Goal: Task Accomplishment & Management: Manage account settings

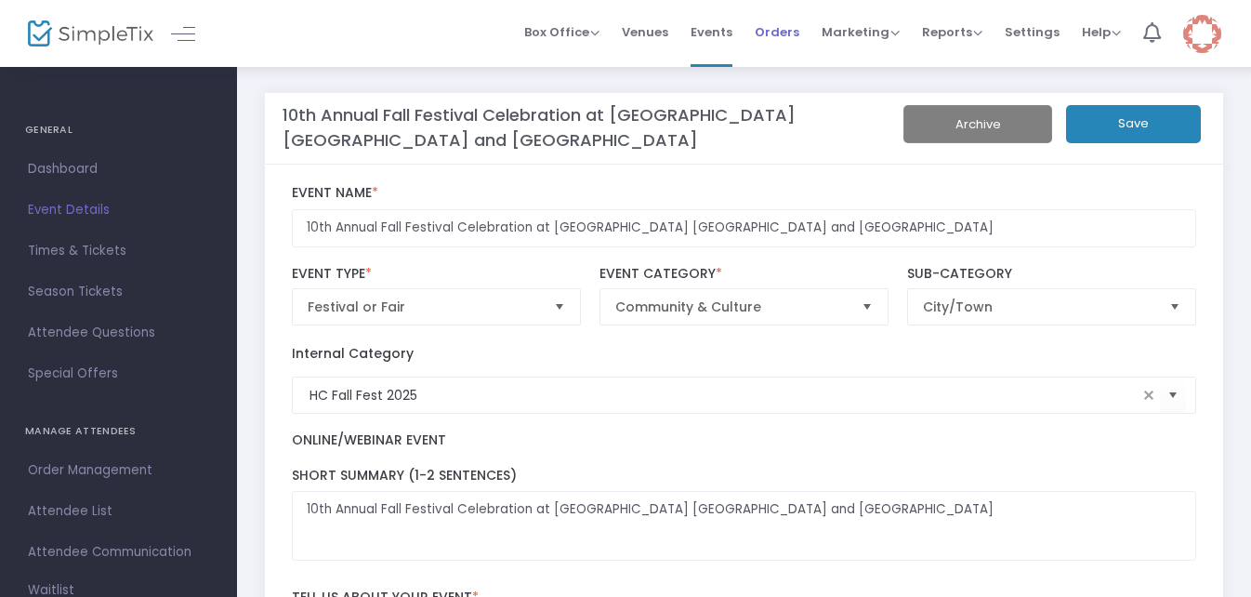
click at [783, 35] on span "Orders" at bounding box center [776, 31] width 45 height 47
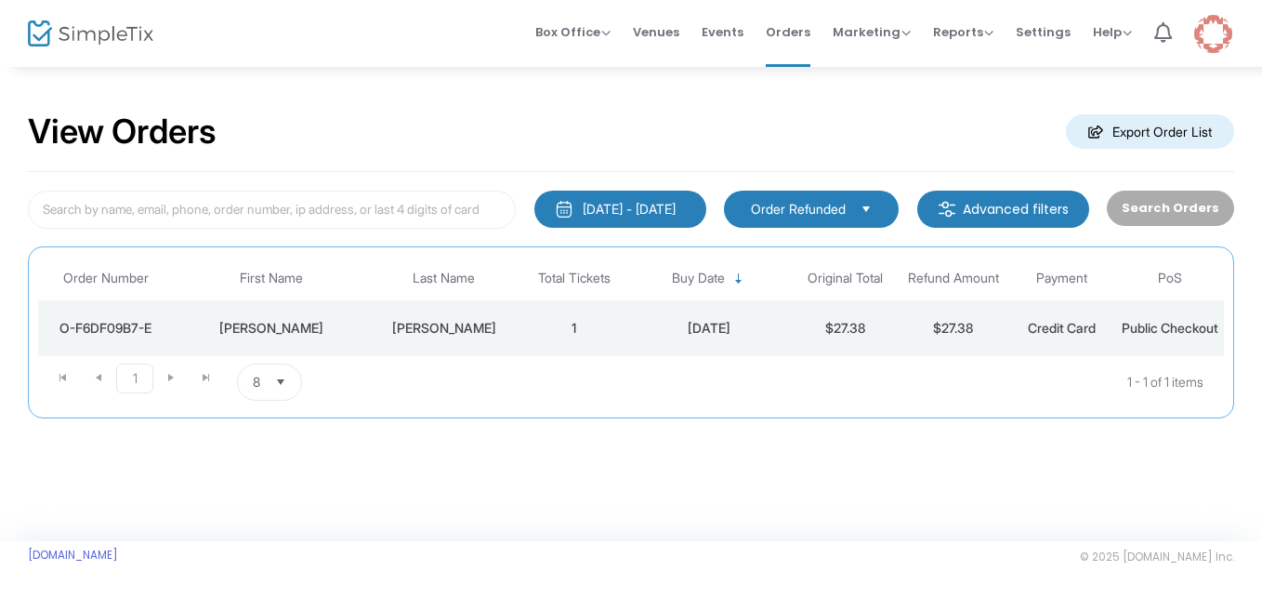
click at [809, 319] on td "$27.38" at bounding box center [845, 328] width 109 height 56
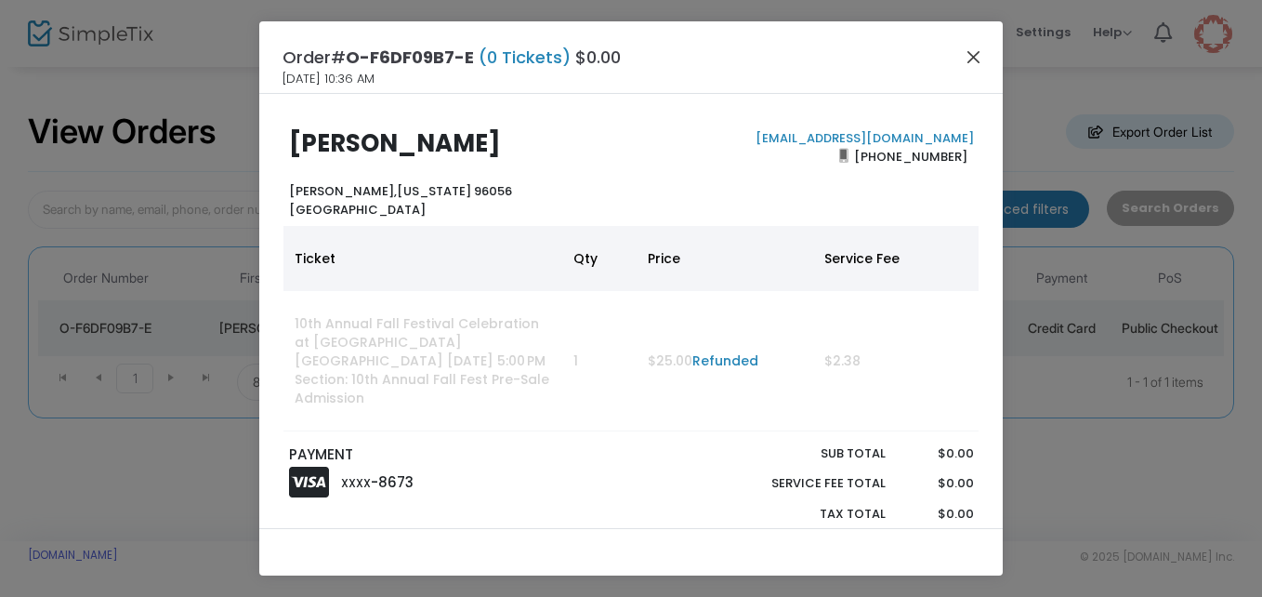
click at [973, 65] on button "Close" at bounding box center [974, 57] width 24 height 24
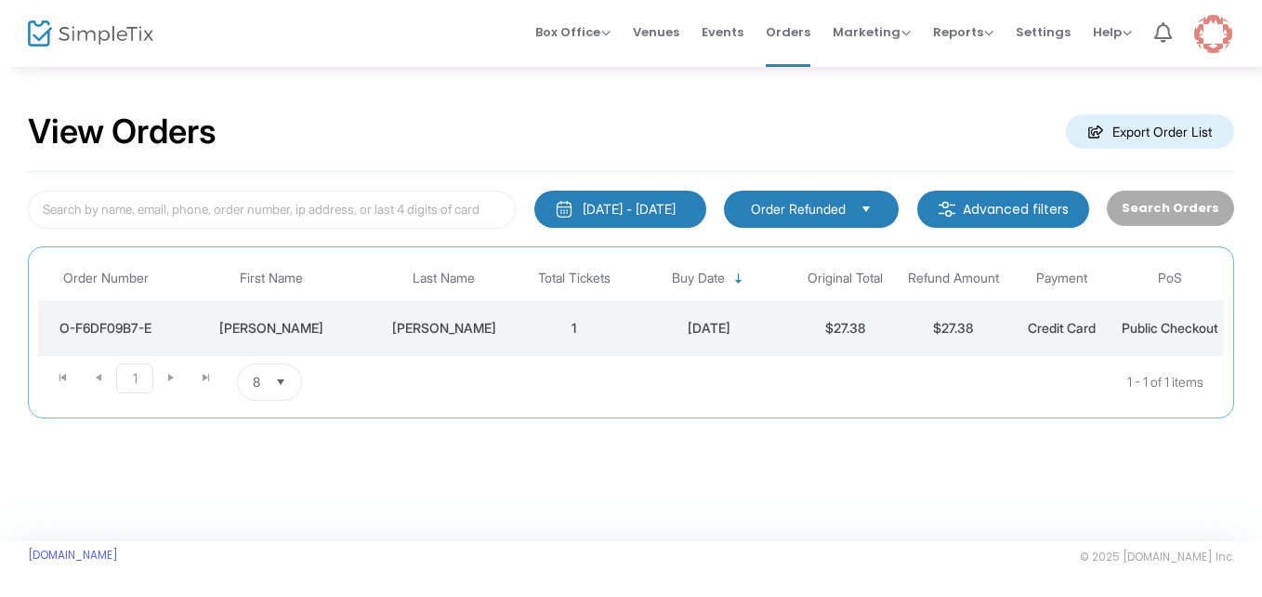
click at [864, 204] on span "Select" at bounding box center [866, 208] width 31 height 31
click at [1215, 47] on img at bounding box center [1213, 34] width 38 height 38
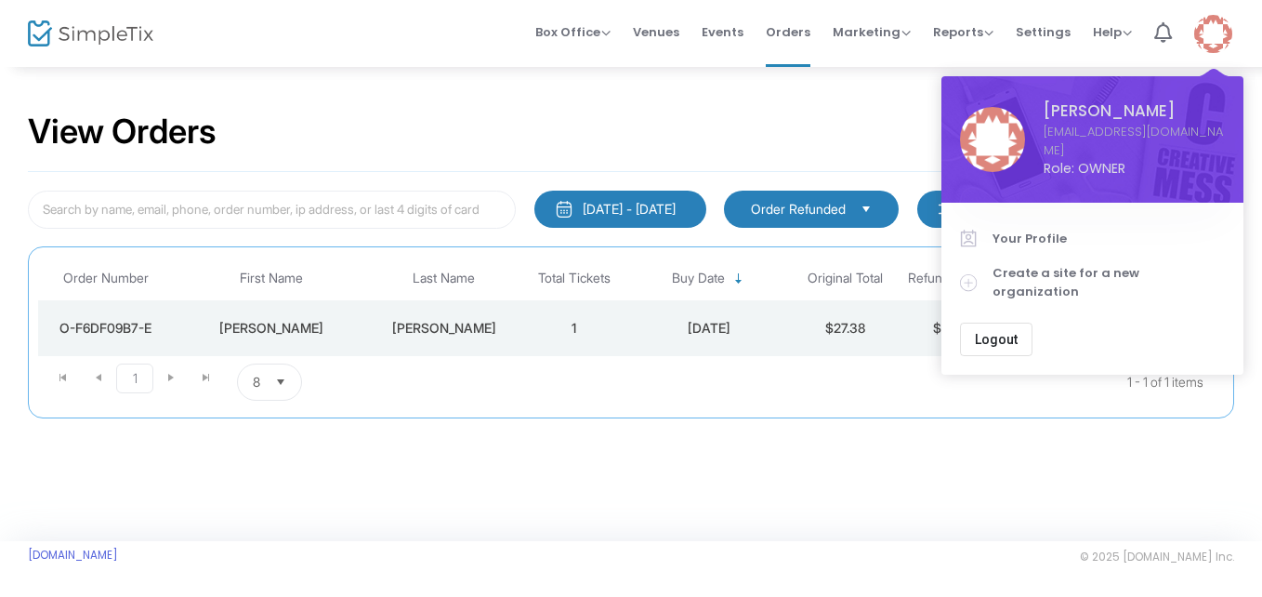
click at [1003, 332] on span "Logout" at bounding box center [996, 339] width 43 height 15
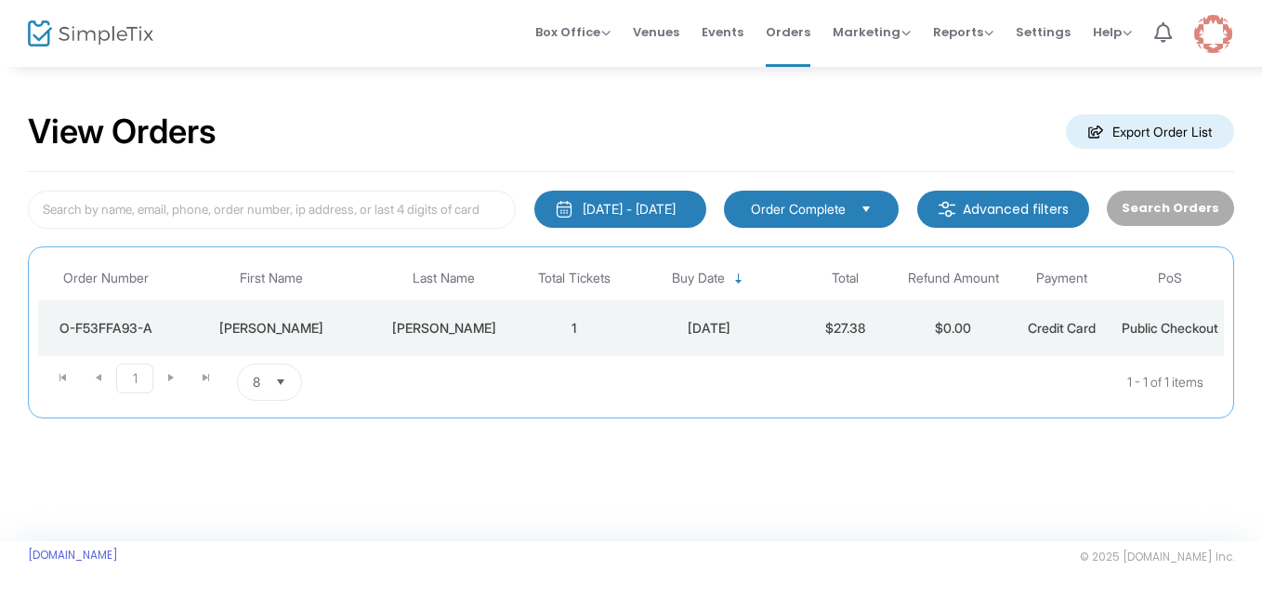
click at [773, 336] on div "8/11/2025" at bounding box center [709, 328] width 153 height 19
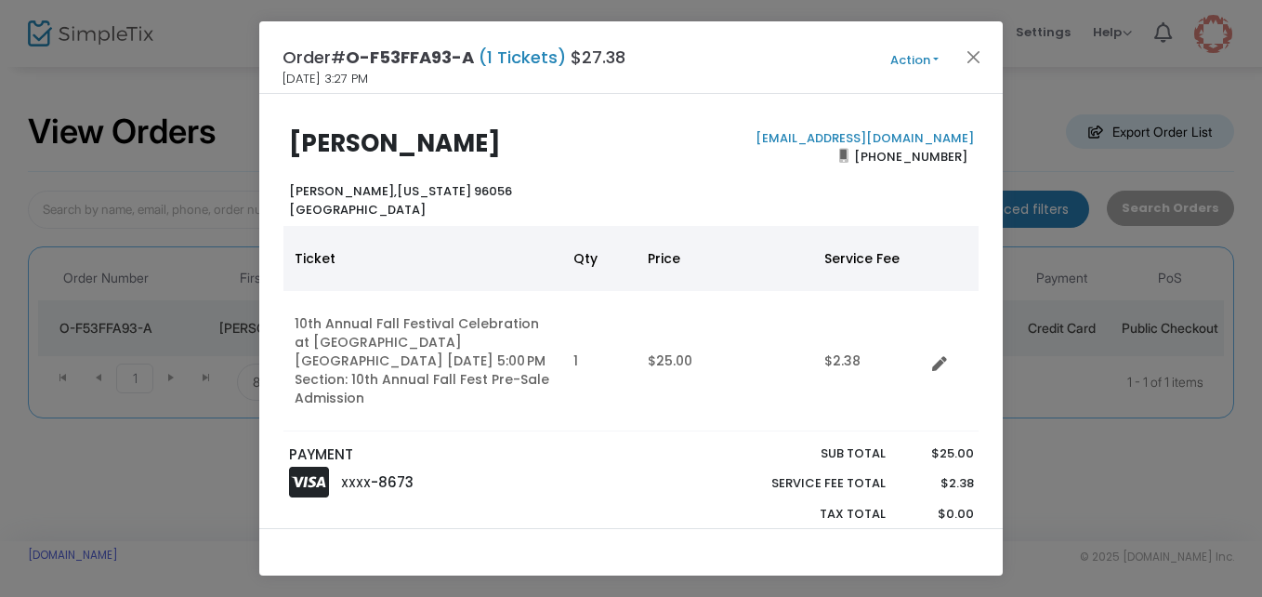
click at [926, 64] on button "Action" at bounding box center [914, 60] width 111 height 20
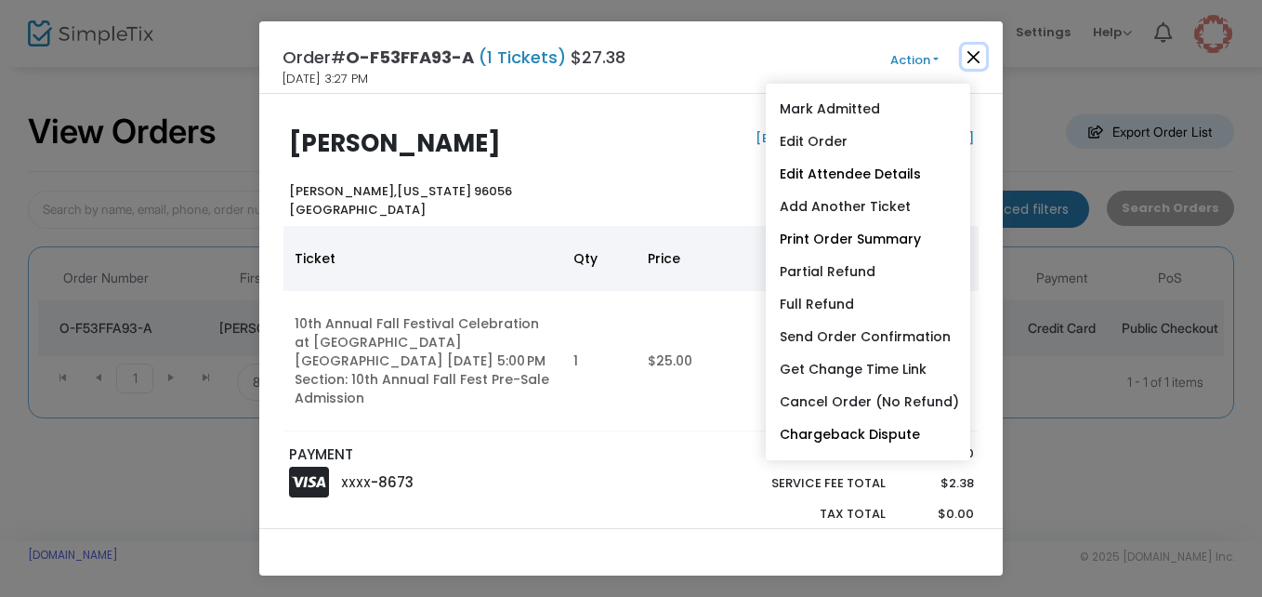
click at [967, 53] on button "Close" at bounding box center [974, 57] width 24 height 24
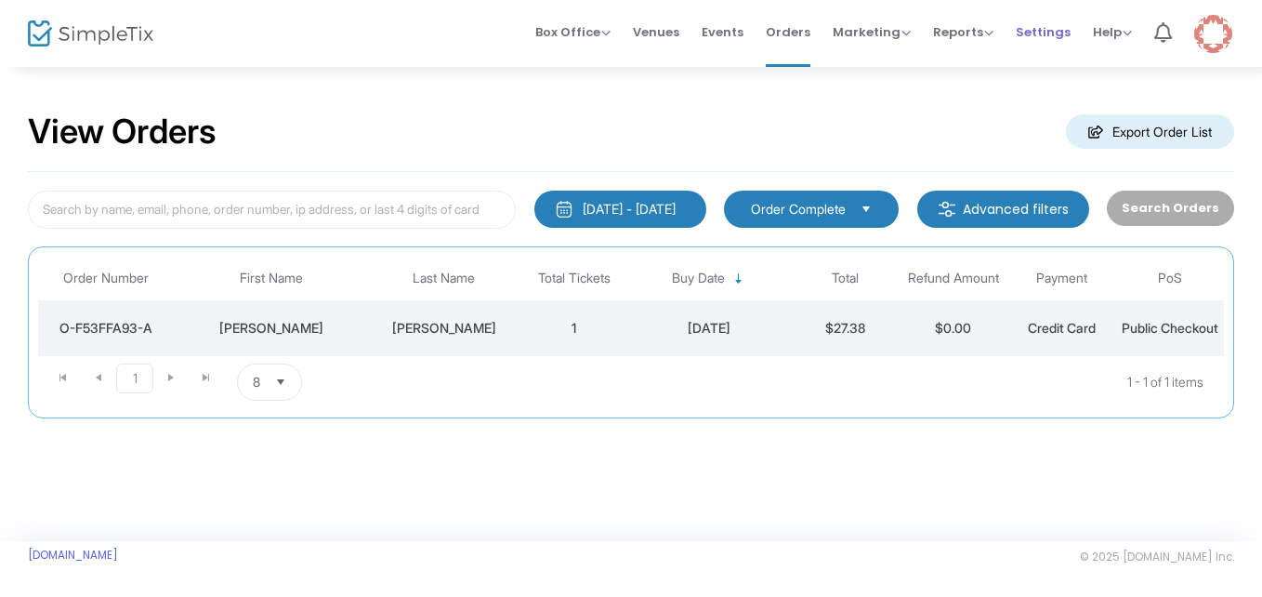
click at [1054, 30] on span "Settings" at bounding box center [1043, 31] width 55 height 47
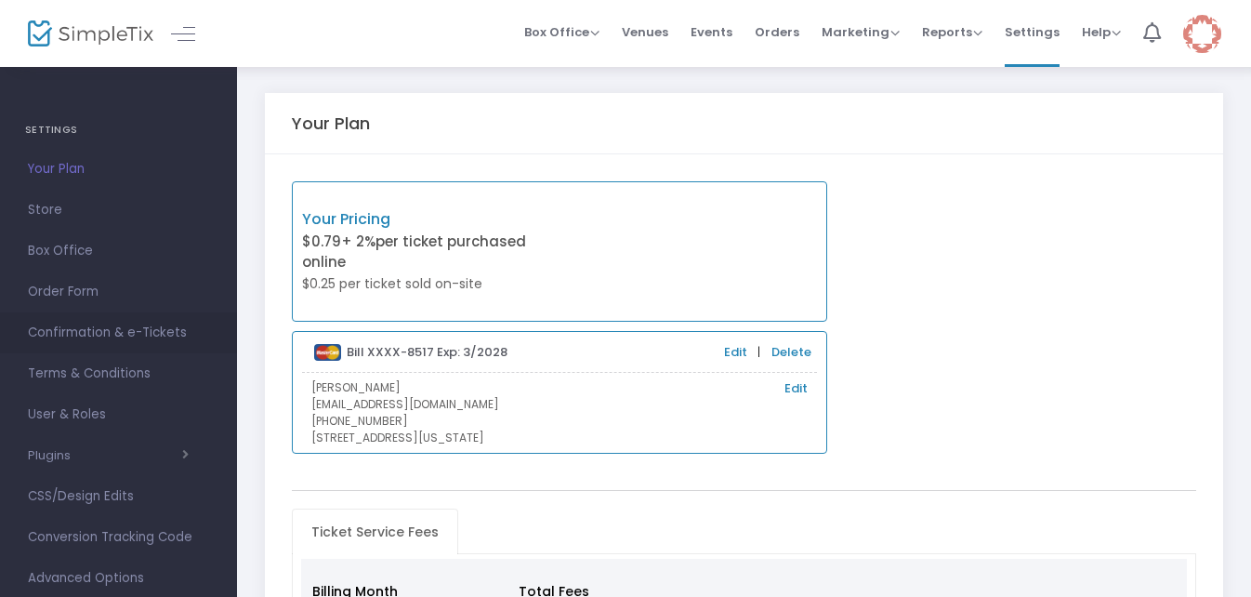
click at [144, 325] on span "Confirmation & e-Tickets" at bounding box center [118, 333] width 181 height 24
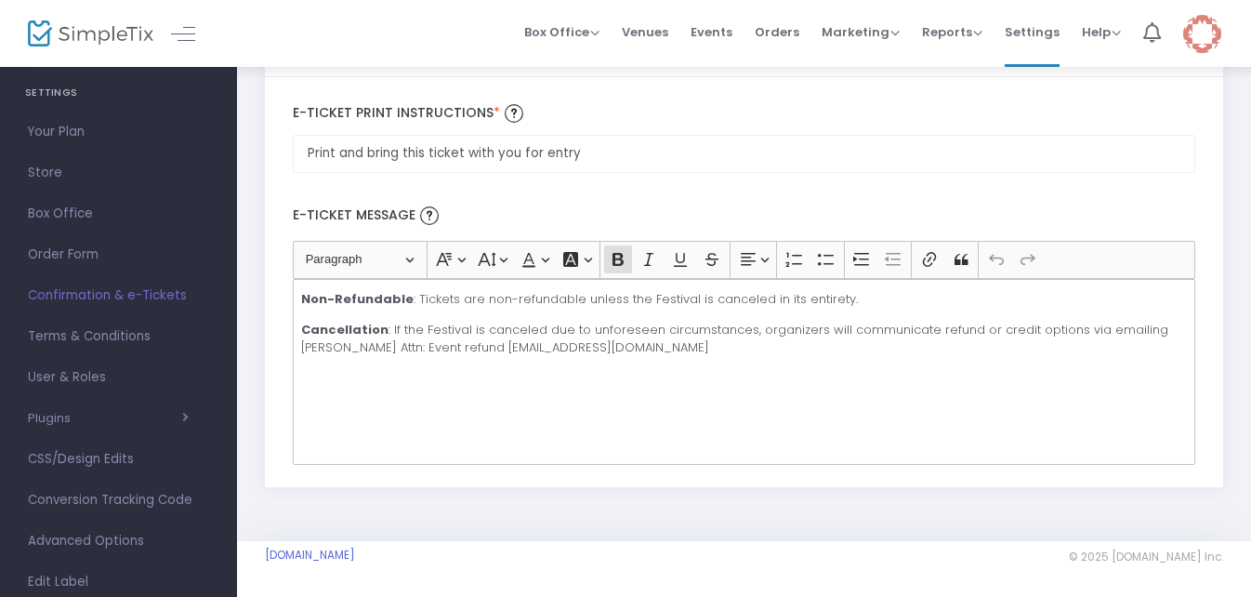
scroll to position [14, 0]
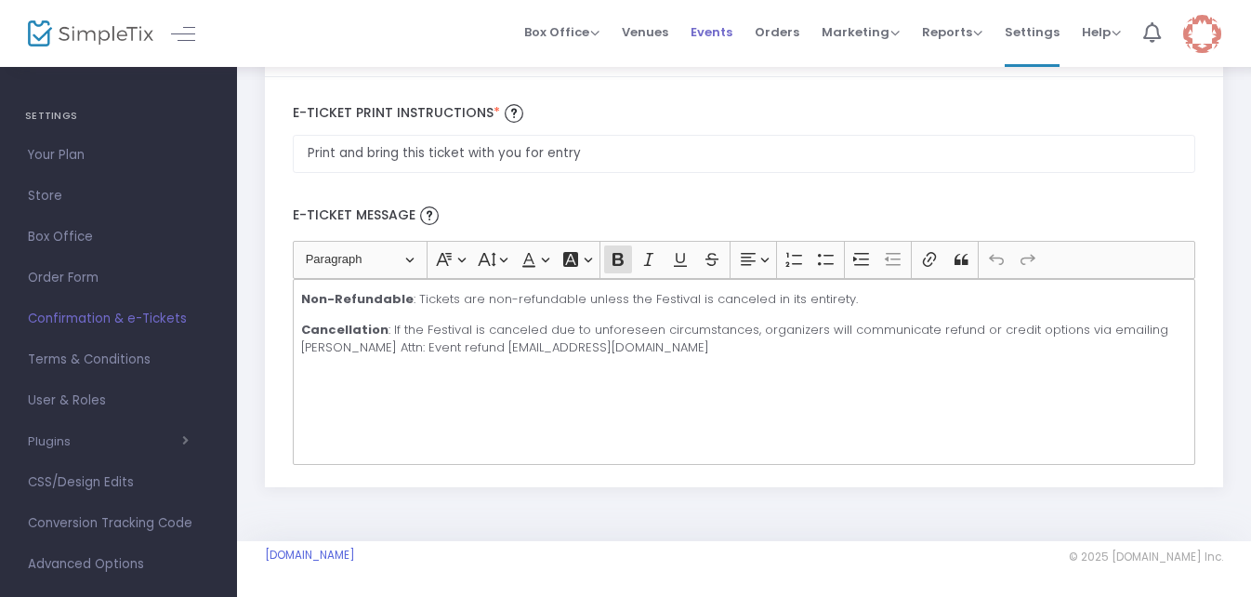
click at [710, 33] on span "Events" at bounding box center [711, 31] width 42 height 47
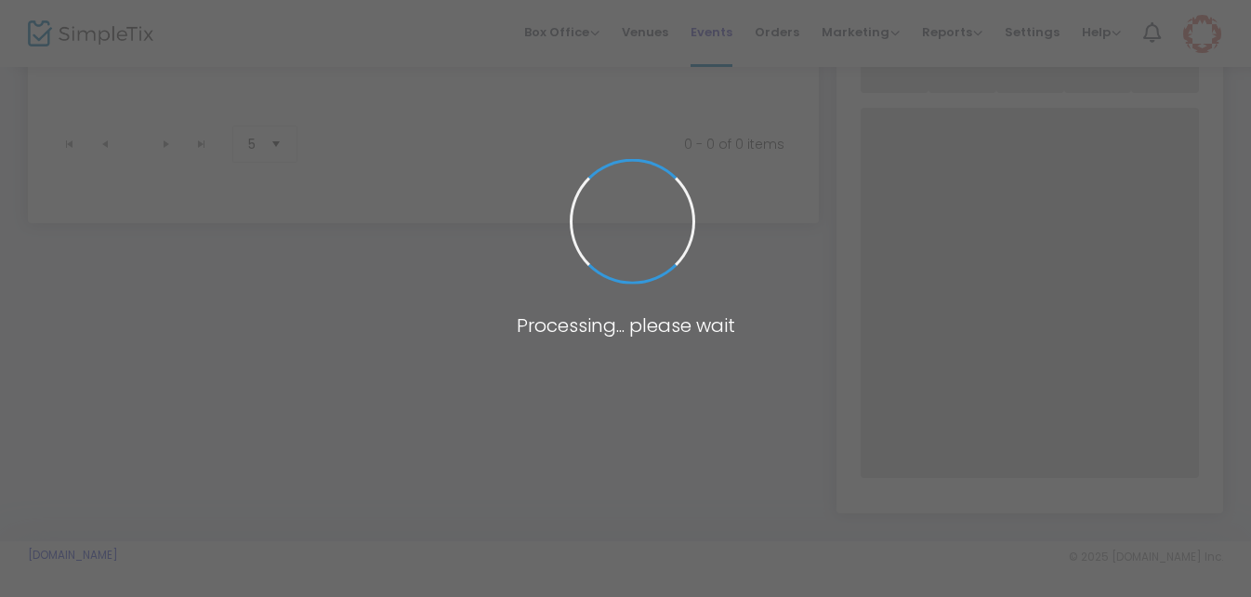
click at [710, 33] on span at bounding box center [625, 298] width 1251 height 597
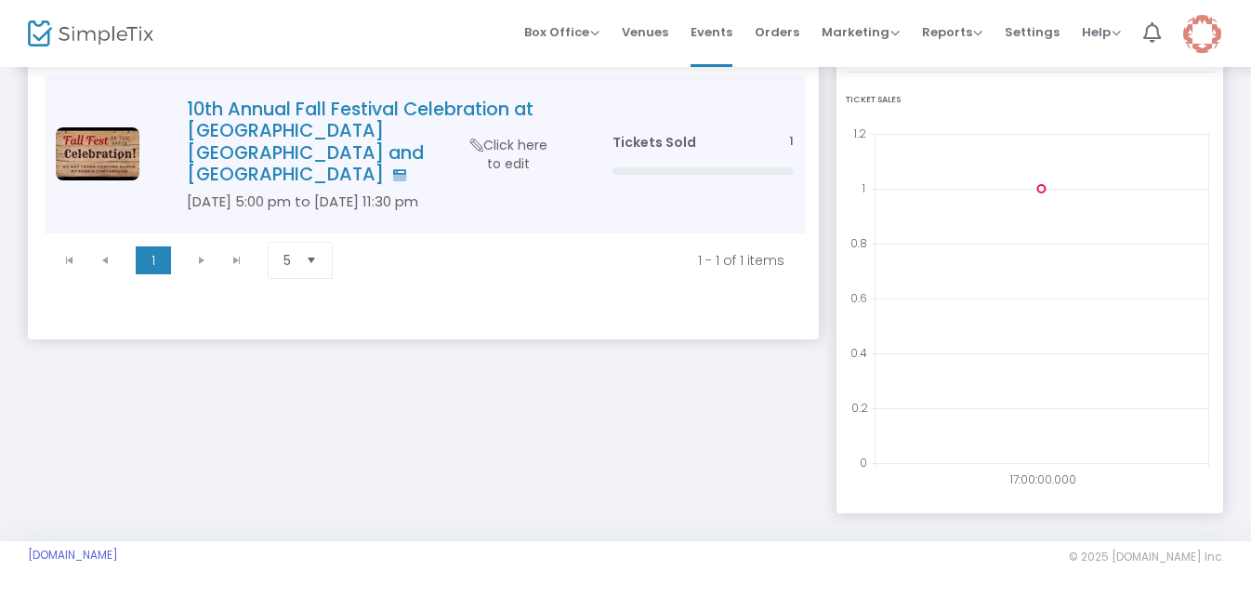
click at [374, 133] on h4 "10th Annual Fall Festival Celebration at [GEOGRAPHIC_DATA] [GEOGRAPHIC_DATA] an…" at bounding box center [372, 141] width 370 height 87
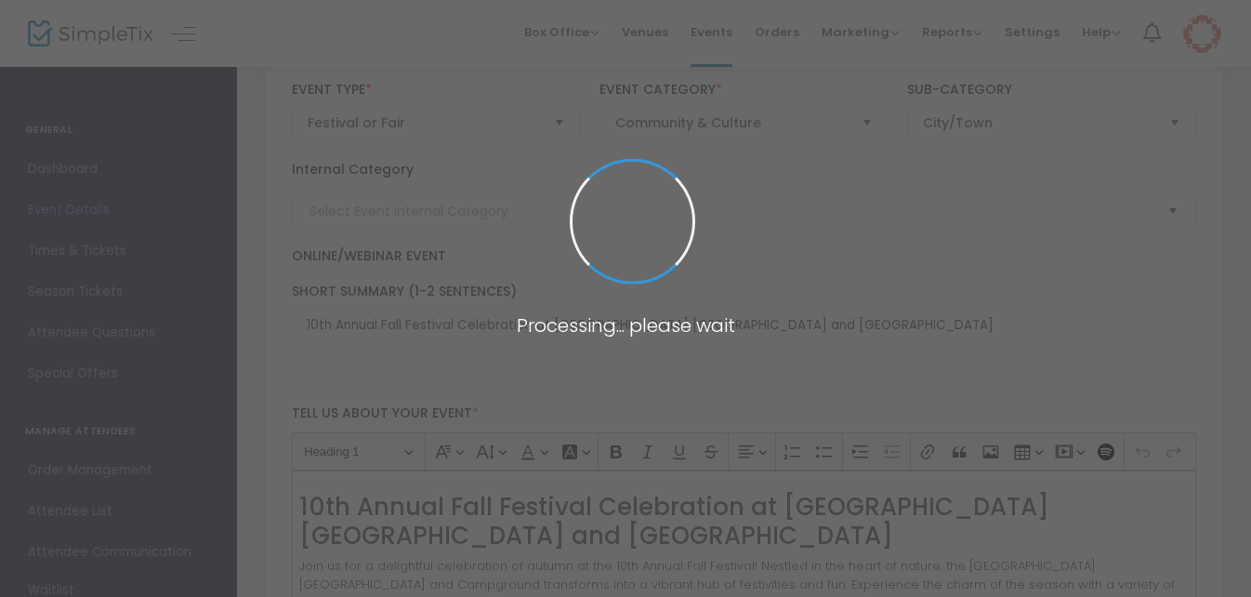
type input "HC Fall Fest 2025"
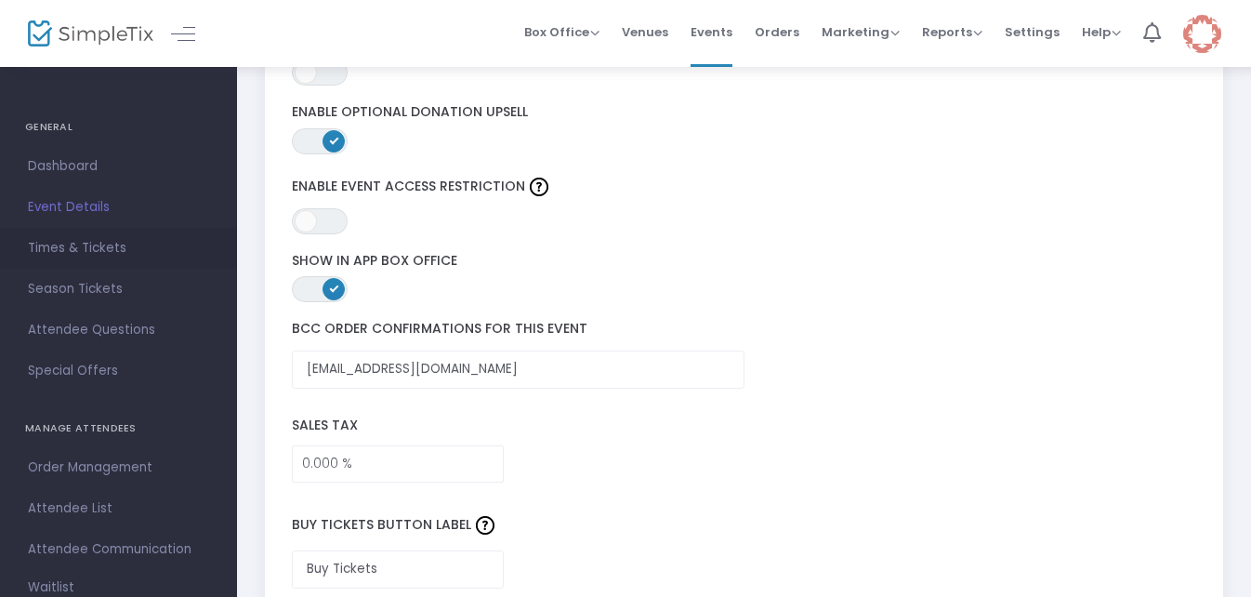
scroll to position [2, 0]
click at [109, 248] on span "Times & Tickets" at bounding box center [118, 249] width 181 height 24
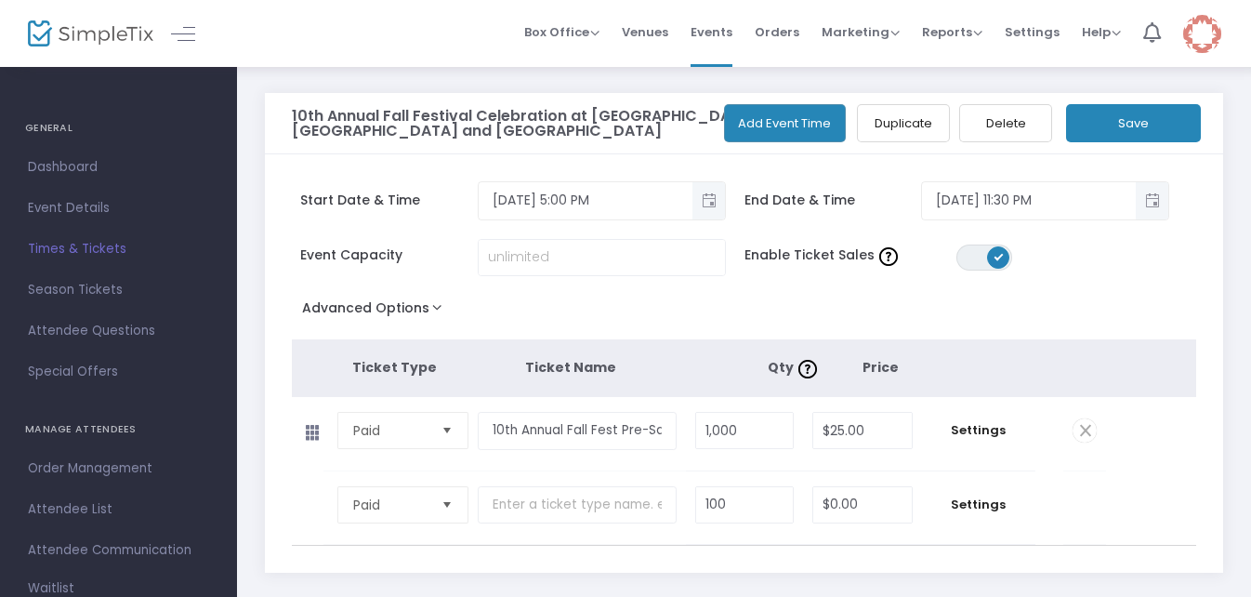
scroll to position [113, 0]
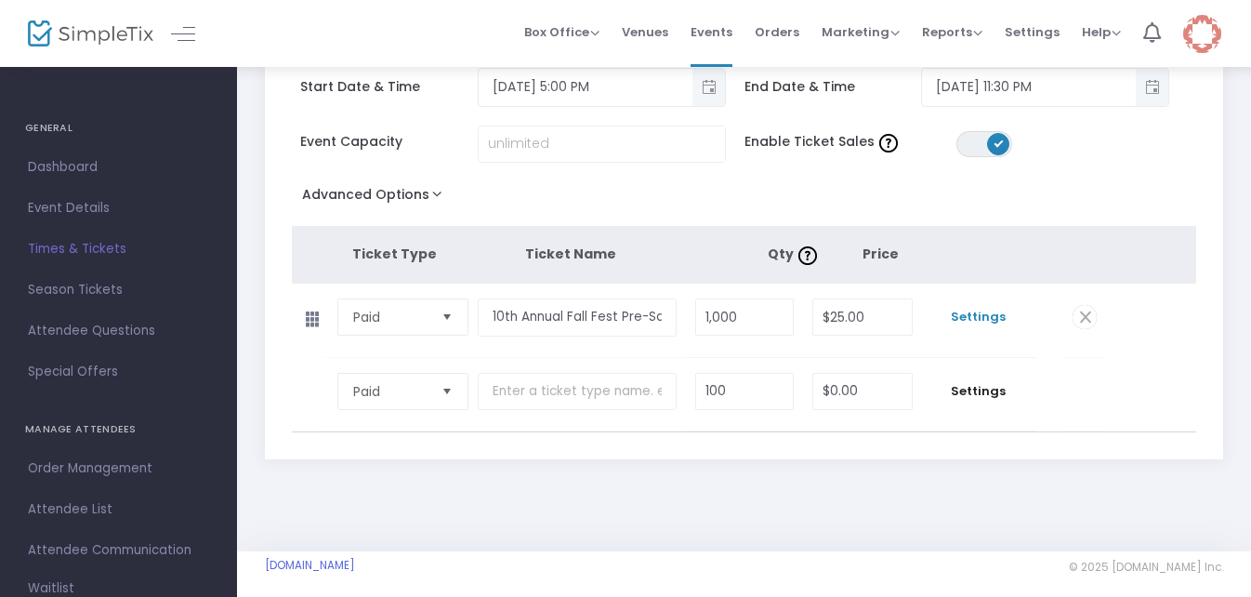
click at [976, 314] on span "Settings" at bounding box center [978, 317] width 95 height 19
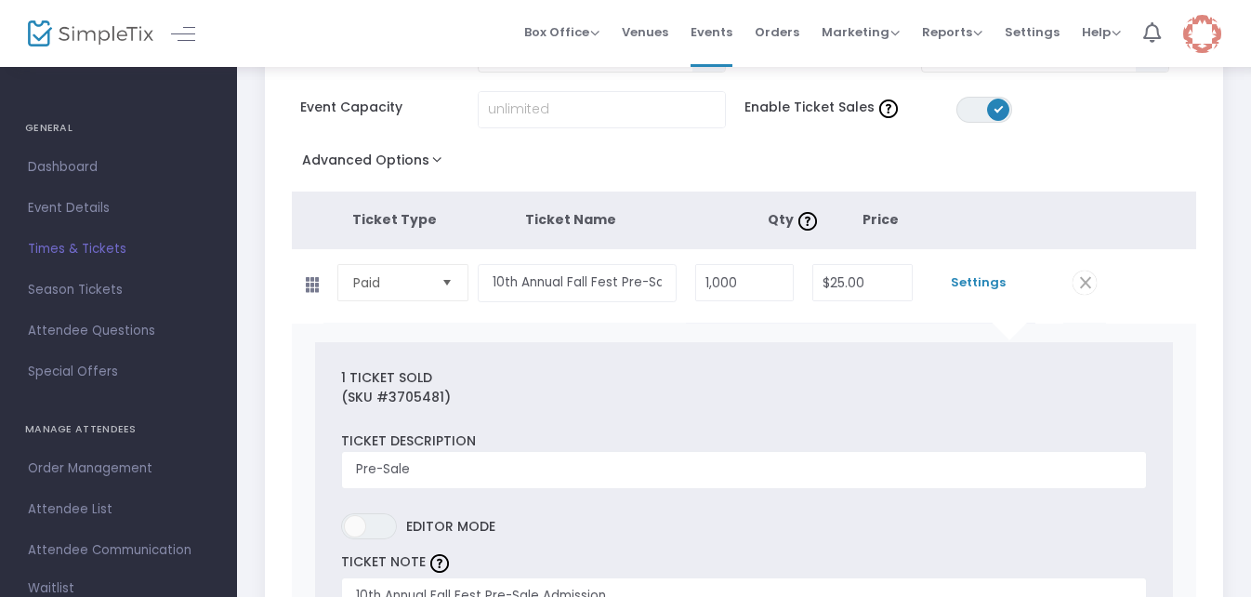
scroll to position [147, 0]
click at [969, 275] on span "Settings" at bounding box center [978, 283] width 95 height 19
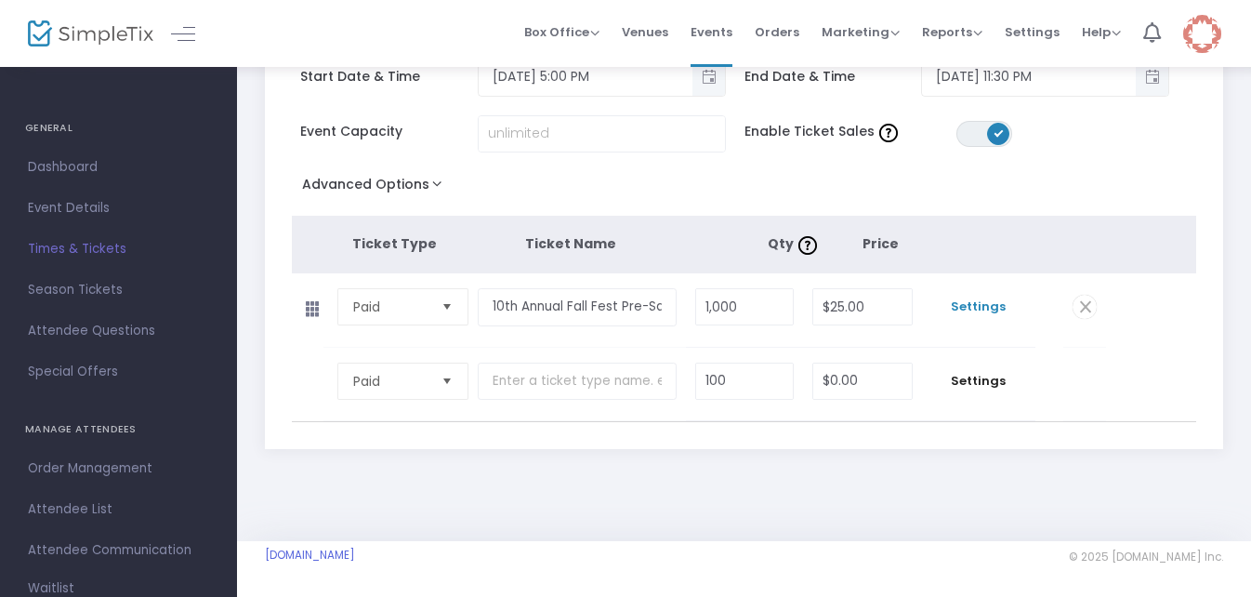
scroll to position [124, 0]
click at [977, 309] on span "Settings" at bounding box center [978, 306] width 95 height 19
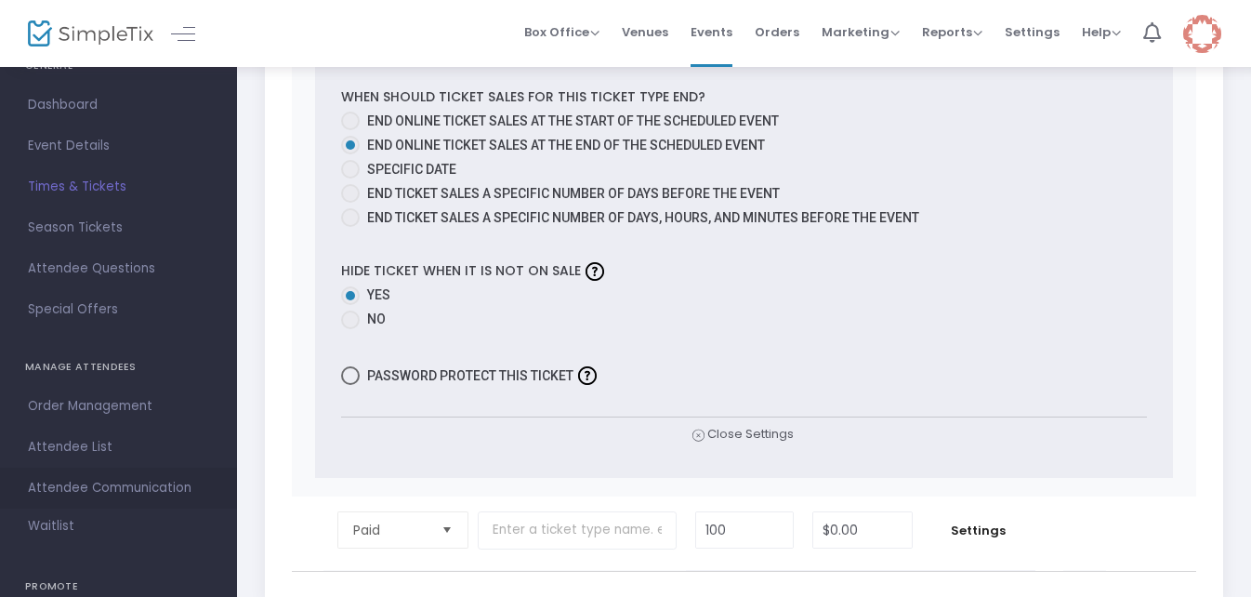
scroll to position [0, 0]
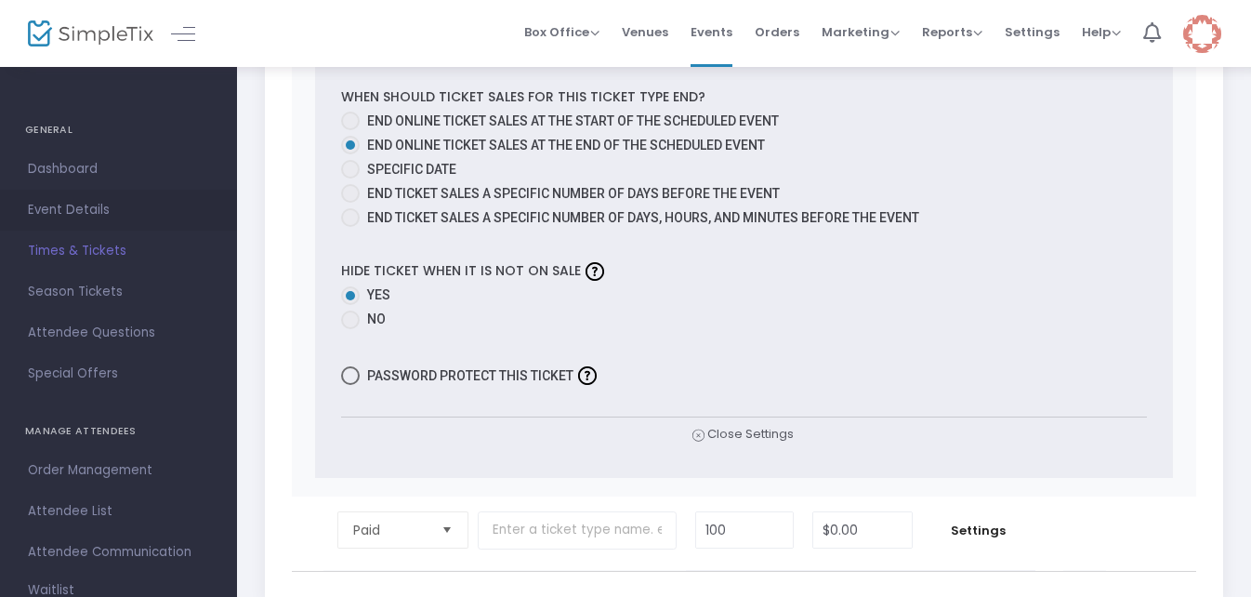
click at [91, 210] on span "Event Details" at bounding box center [118, 210] width 181 height 24
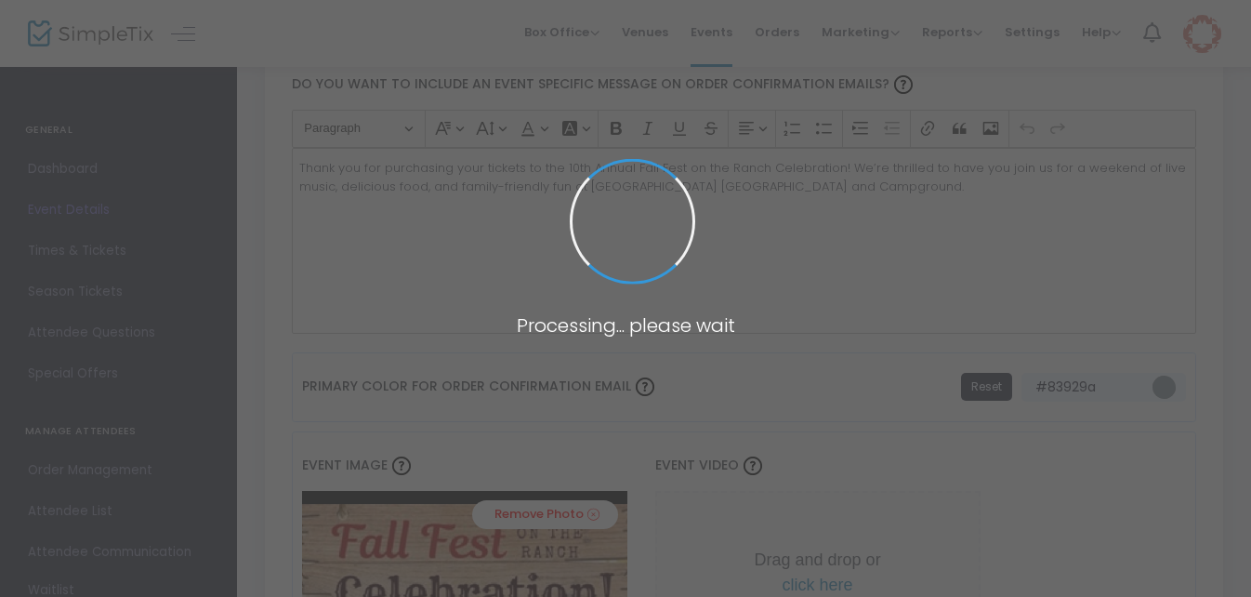
type input "HC Fall Fest 2025"
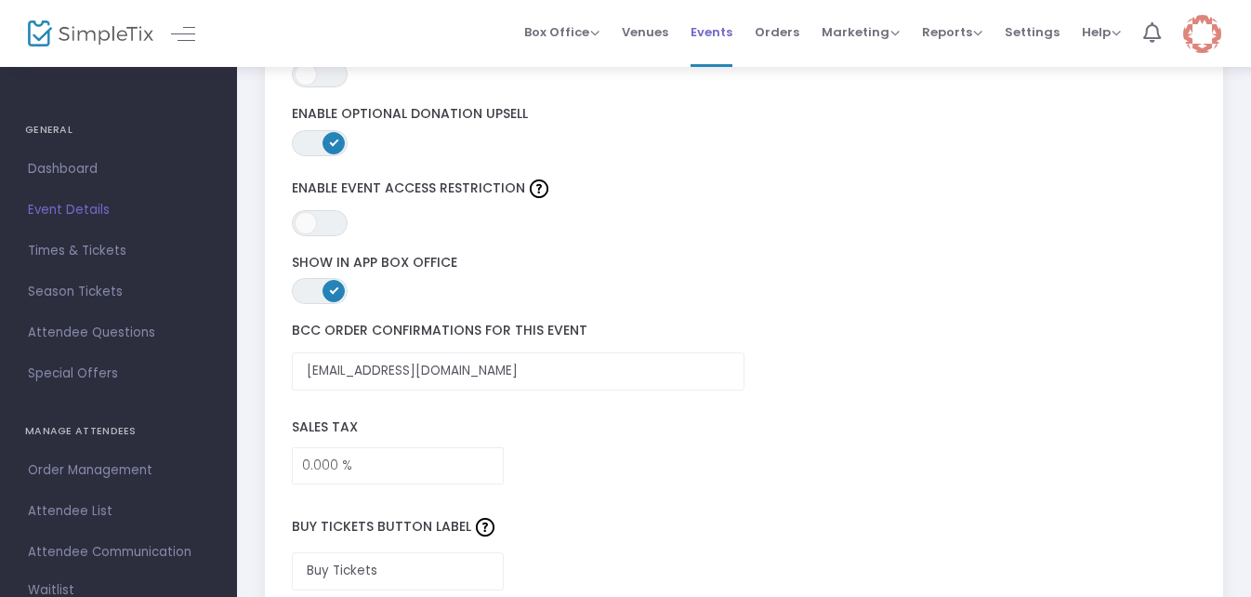
click at [709, 33] on span "Events" at bounding box center [711, 31] width 42 height 47
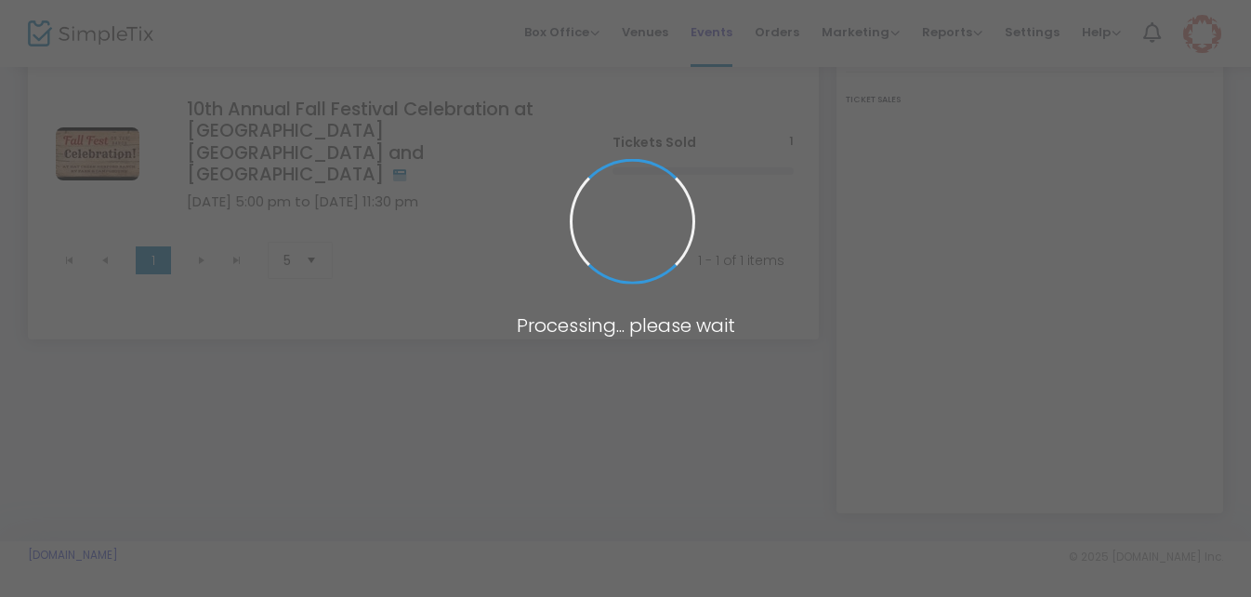
scroll to position [184, 0]
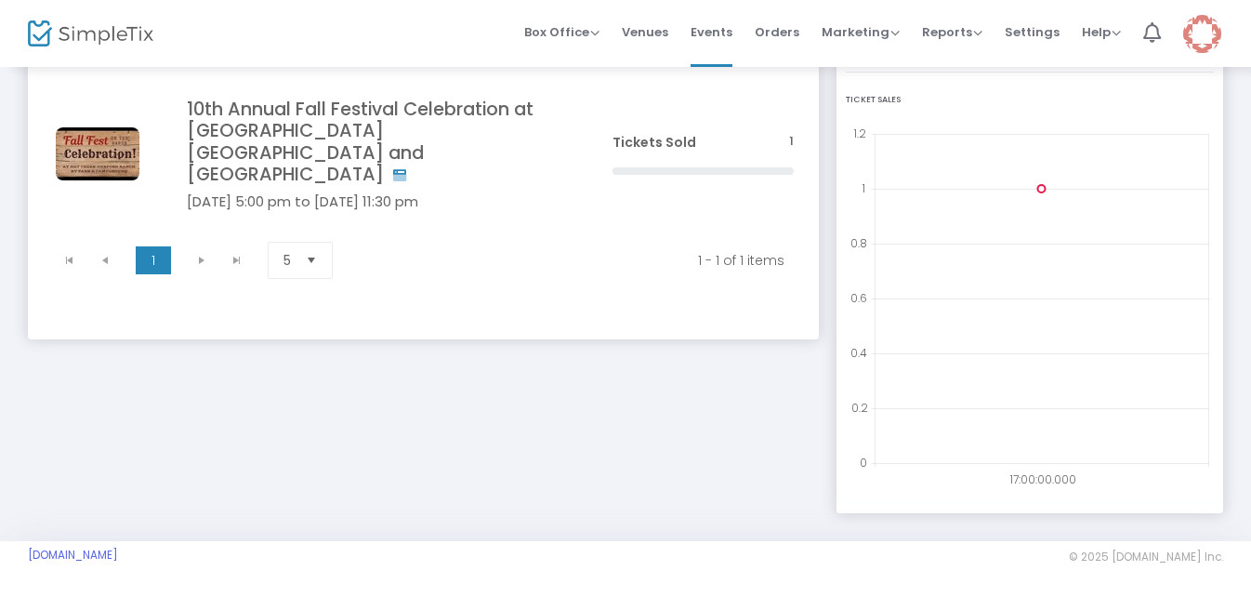
click at [397, 125] on h4 "10th Annual Fall Festival Celebration at [GEOGRAPHIC_DATA] [GEOGRAPHIC_DATA] an…" at bounding box center [372, 141] width 370 height 87
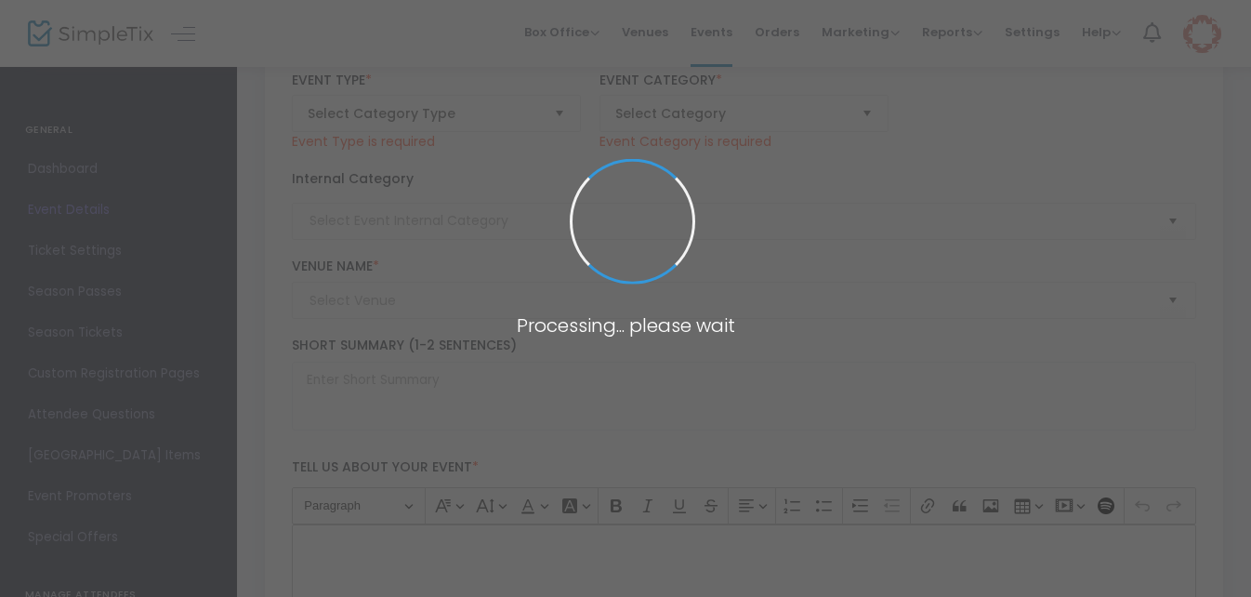
type input "10th Annual Fall Festival Celebration at [GEOGRAPHIC_DATA] [GEOGRAPHIC_DATA] an…"
type textarea "10th Annual Fall Festival Celebration at [GEOGRAPHIC_DATA] [GEOGRAPHIC_DATA] an…"
type input "[EMAIL_ADDRESS][DOMAIN_NAME]"
type input "Buy Tickets"
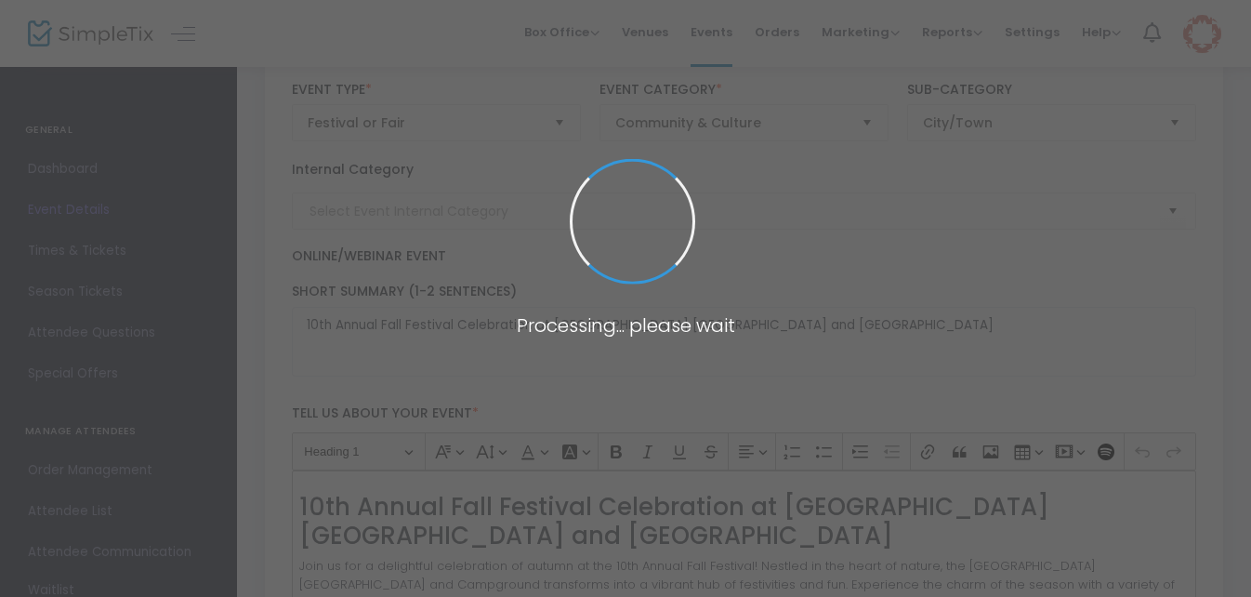
type input "HC Fall Fest 2025"
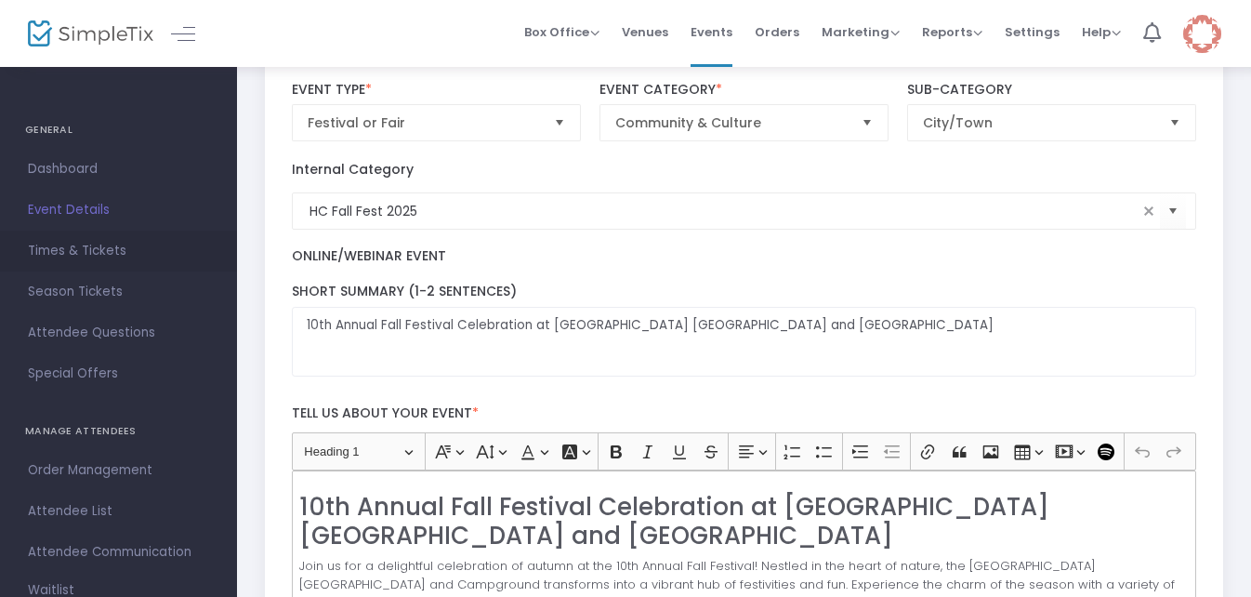
click at [111, 258] on span "Times & Tickets" at bounding box center [118, 251] width 181 height 24
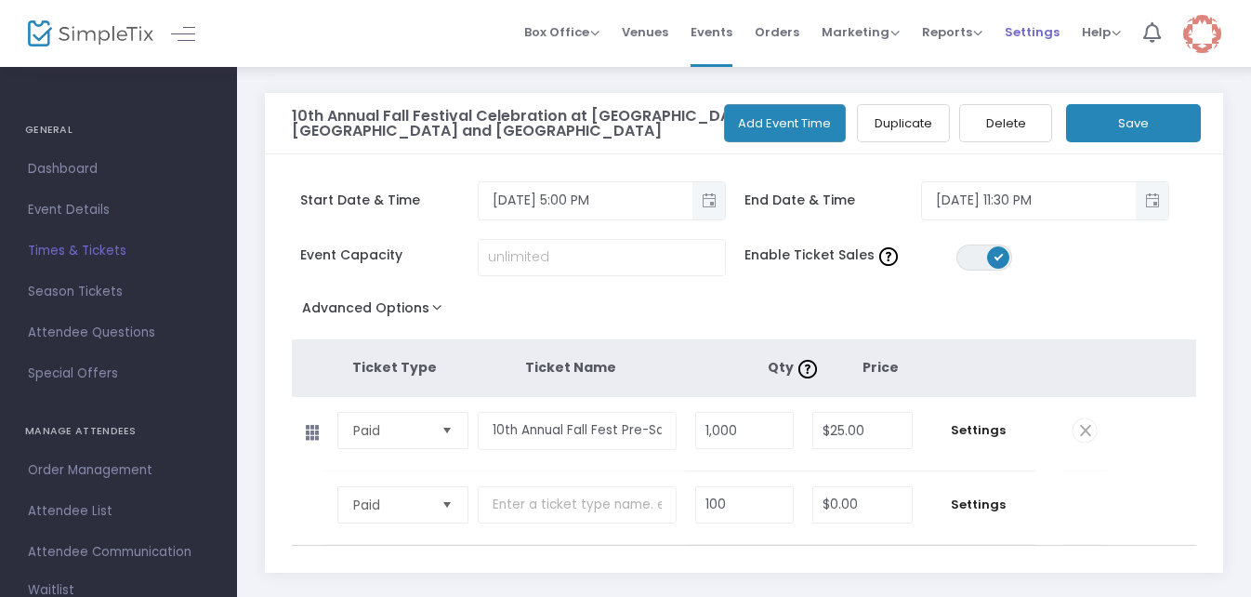
click at [1029, 40] on span "Settings" at bounding box center [1031, 31] width 55 height 47
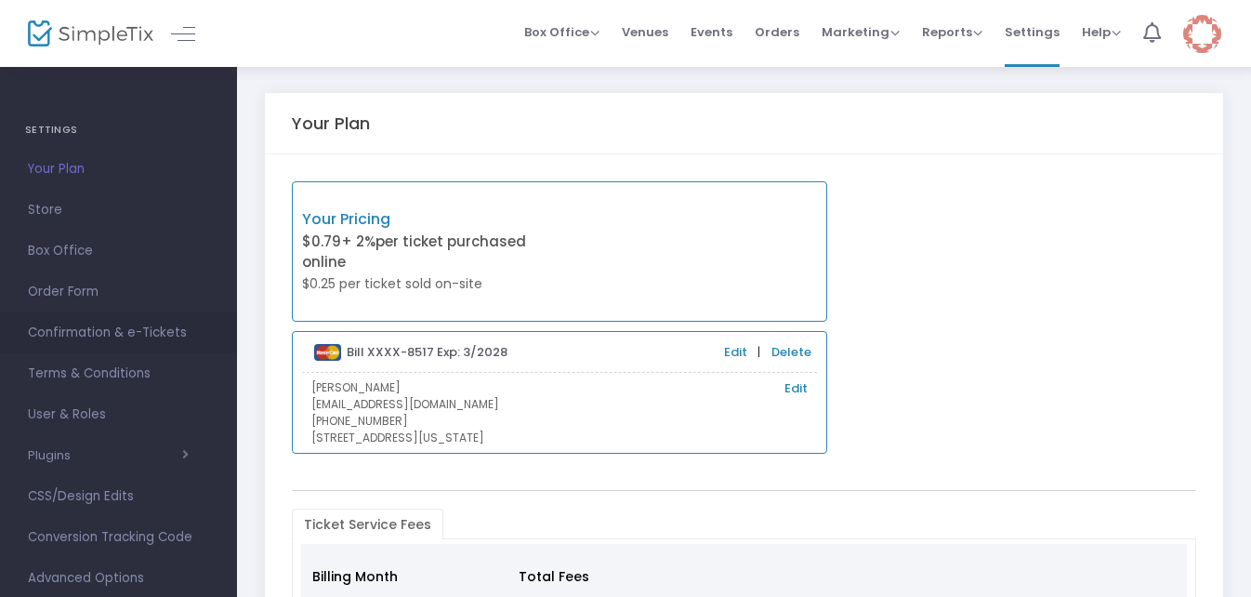
click at [104, 326] on span "Confirmation & e-Tickets" at bounding box center [118, 333] width 181 height 24
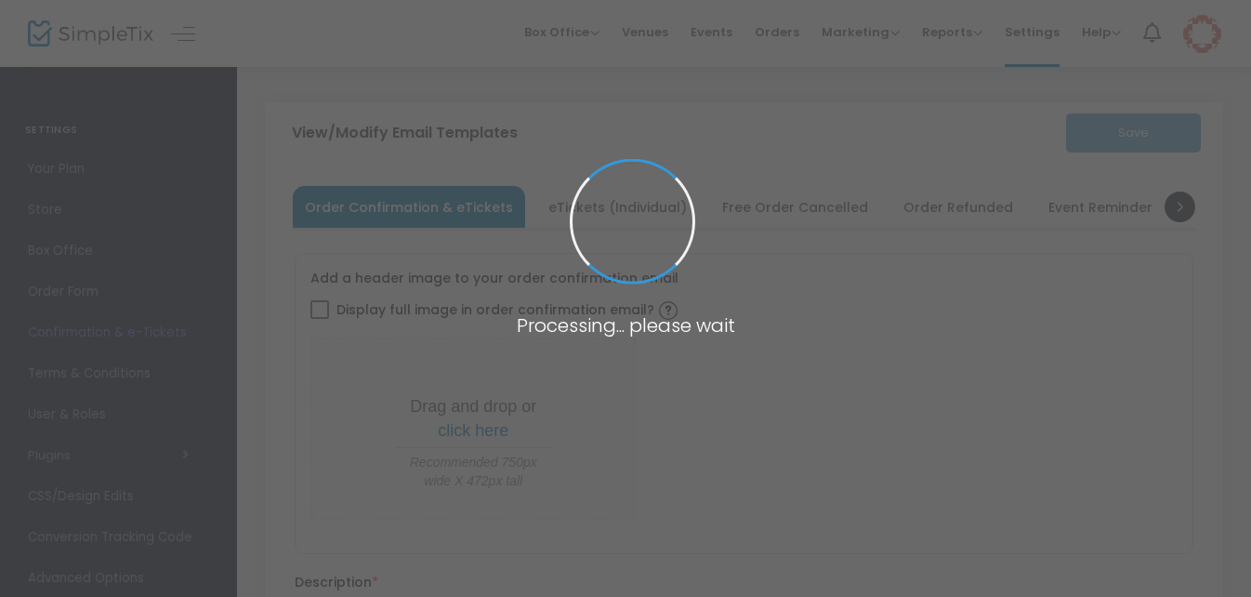
type input "[EMAIL_ADDRESS][DOMAIN_NAME]"
type input "Print and bring this ticket with you for entry"
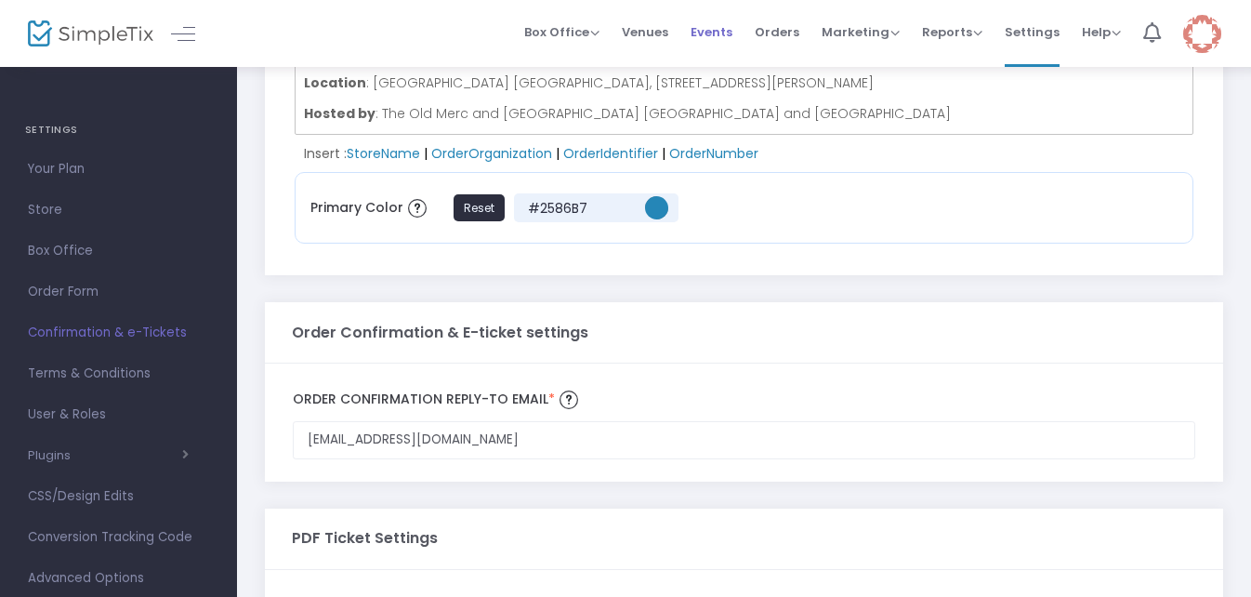
scroll to position [649, 0]
click at [773, 34] on span "Orders" at bounding box center [776, 31] width 45 height 47
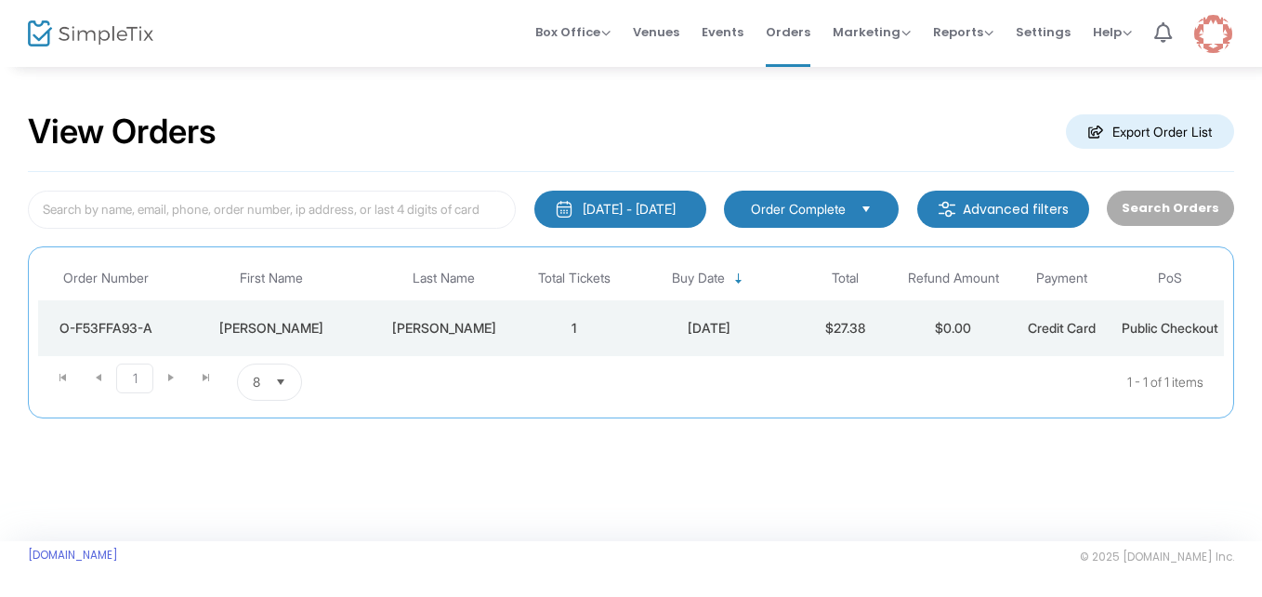
click at [788, 340] on td "[DATE]" at bounding box center [709, 328] width 163 height 56
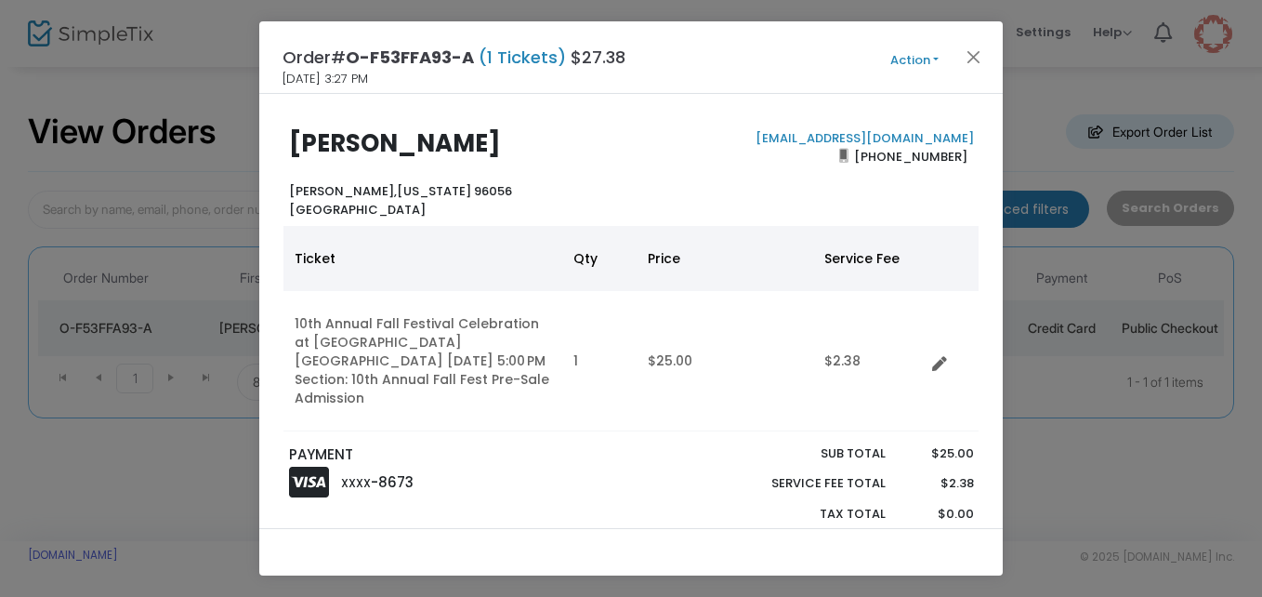
click at [929, 62] on button "Action" at bounding box center [914, 60] width 111 height 20
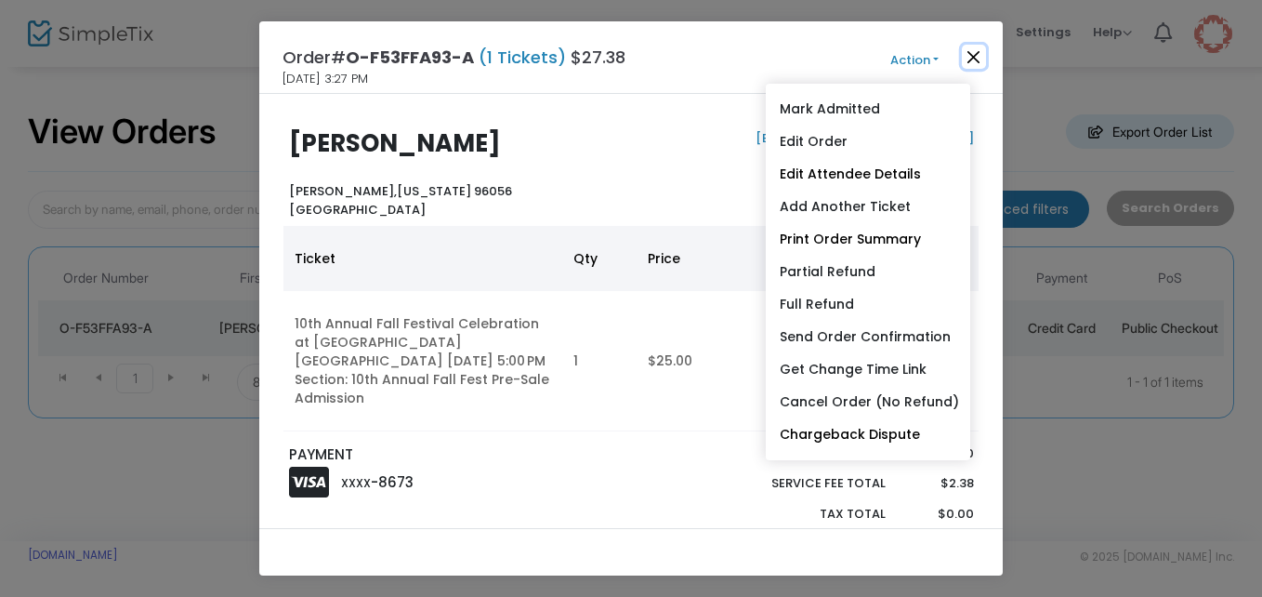
click at [975, 53] on button "Close" at bounding box center [974, 57] width 24 height 24
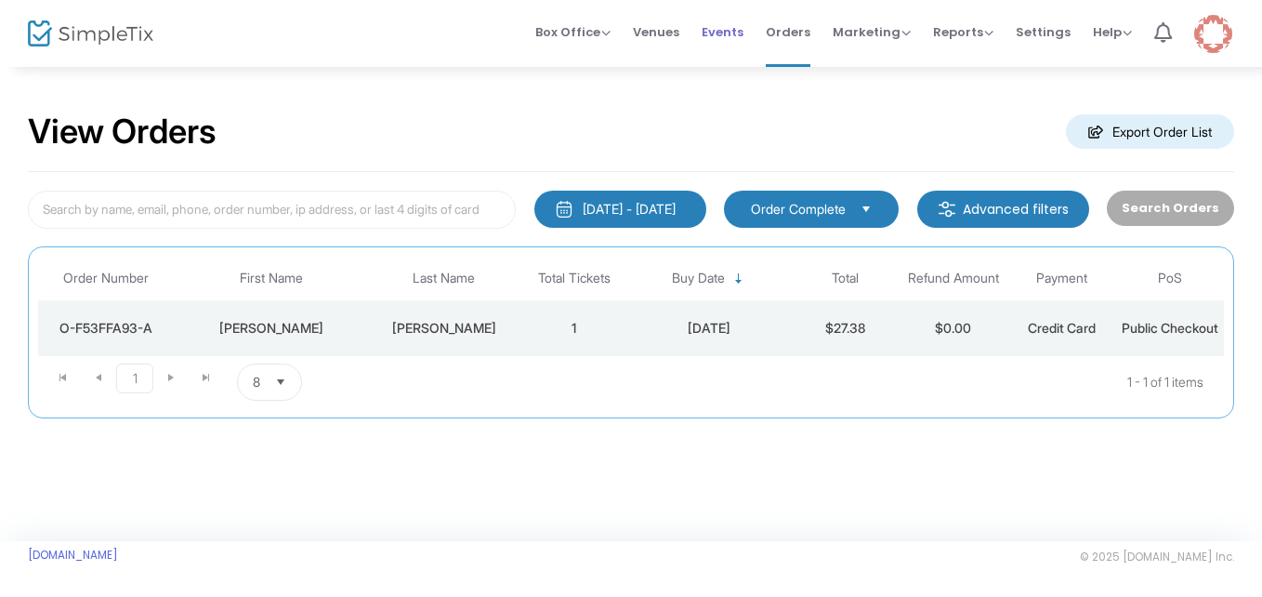
click at [725, 37] on span "Events" at bounding box center [723, 31] width 42 height 47
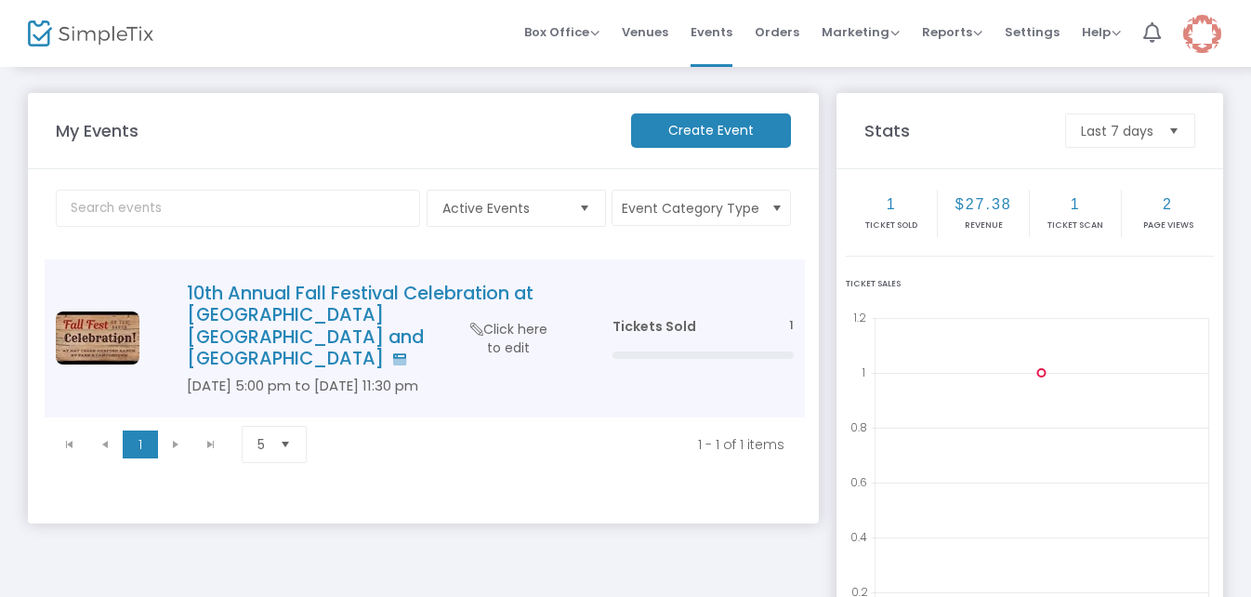
click at [383, 282] on h4 "10th Annual Fall Festival Celebration at [GEOGRAPHIC_DATA] [GEOGRAPHIC_DATA] an…" at bounding box center [372, 325] width 370 height 87
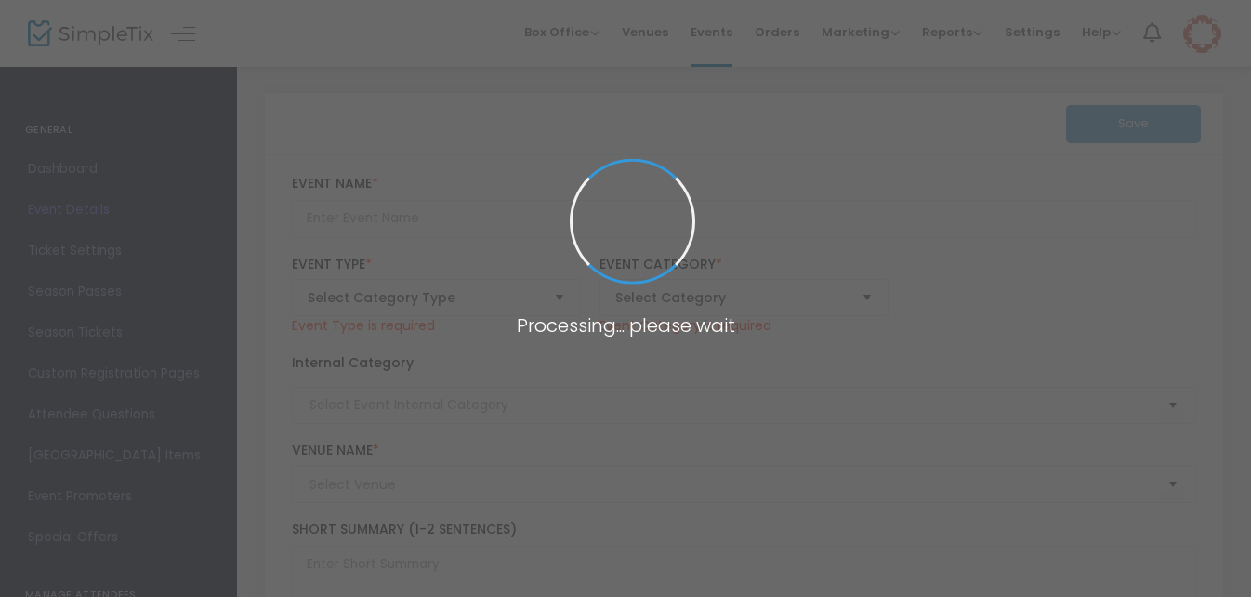
type input "10th Annual Fall Festival Celebration at [GEOGRAPHIC_DATA] [GEOGRAPHIC_DATA] an…"
type textarea "10th Annual Fall Festival Celebration at [GEOGRAPHIC_DATA] [GEOGRAPHIC_DATA] an…"
type input "[EMAIL_ADDRESS][DOMAIN_NAME]"
type input "Buy Tickets"
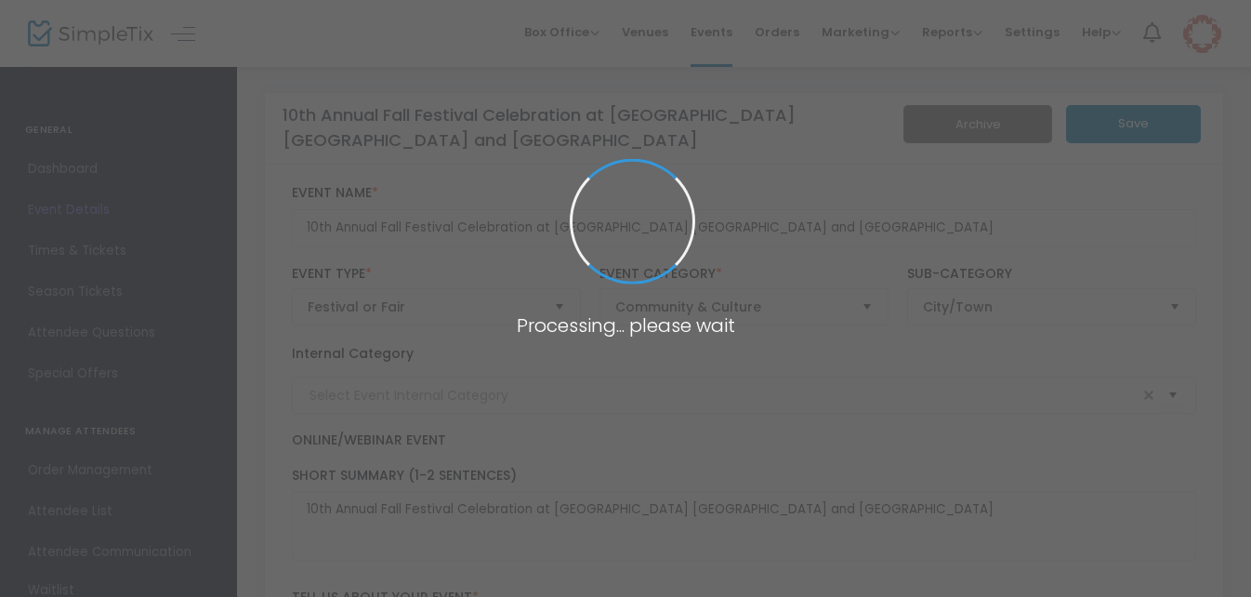
type input "HC Fall Fest 2025"
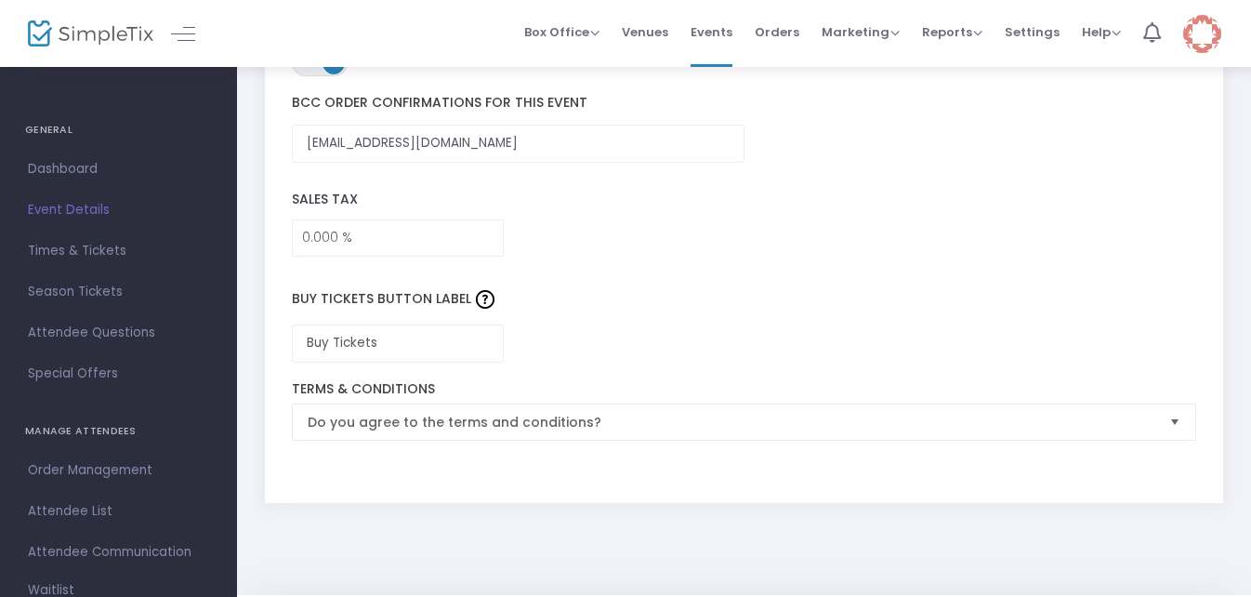
scroll to position [2736, 0]
click at [1023, 31] on span "Settings" at bounding box center [1031, 31] width 55 height 47
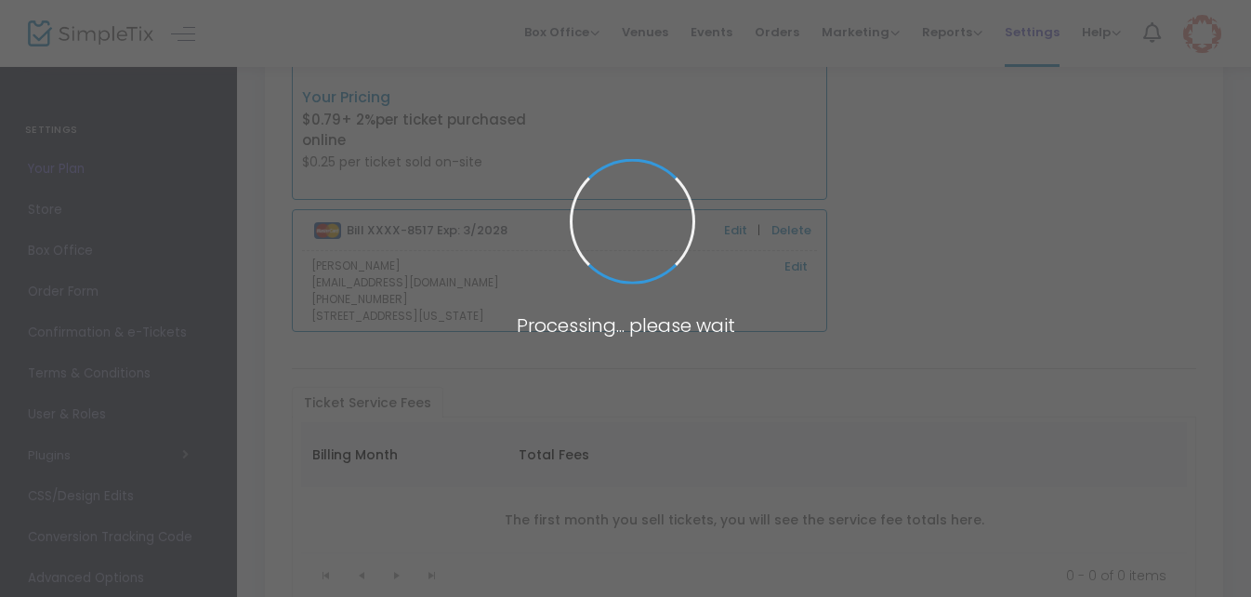
scroll to position [275, 0]
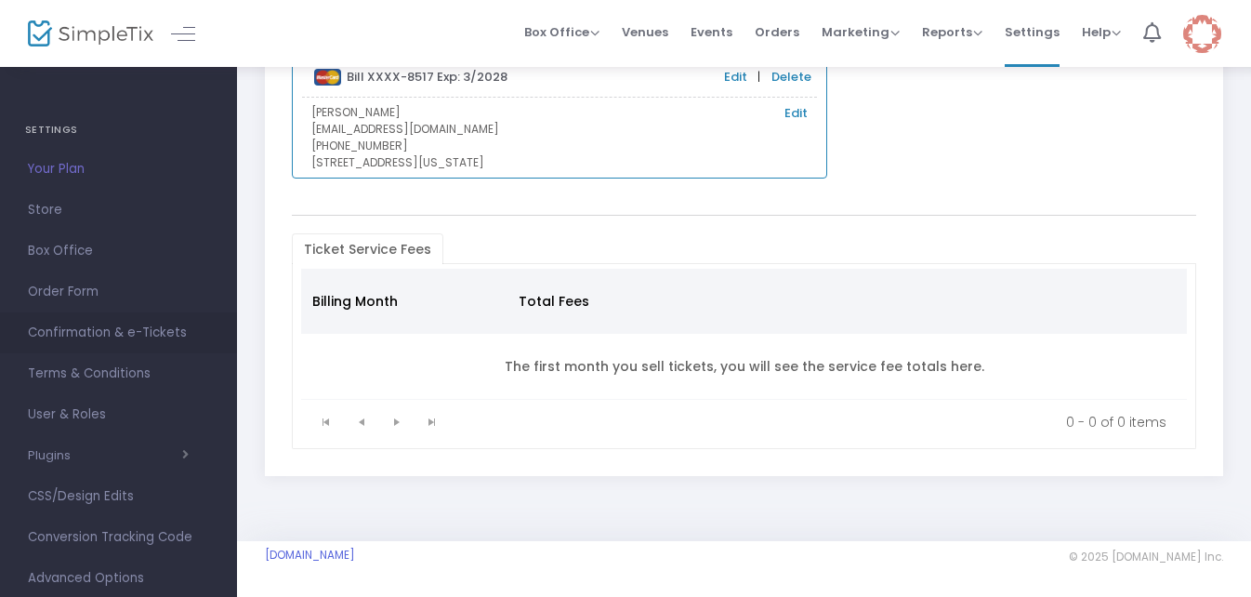
click at [162, 332] on span "Confirmation & e-Tickets" at bounding box center [118, 333] width 181 height 24
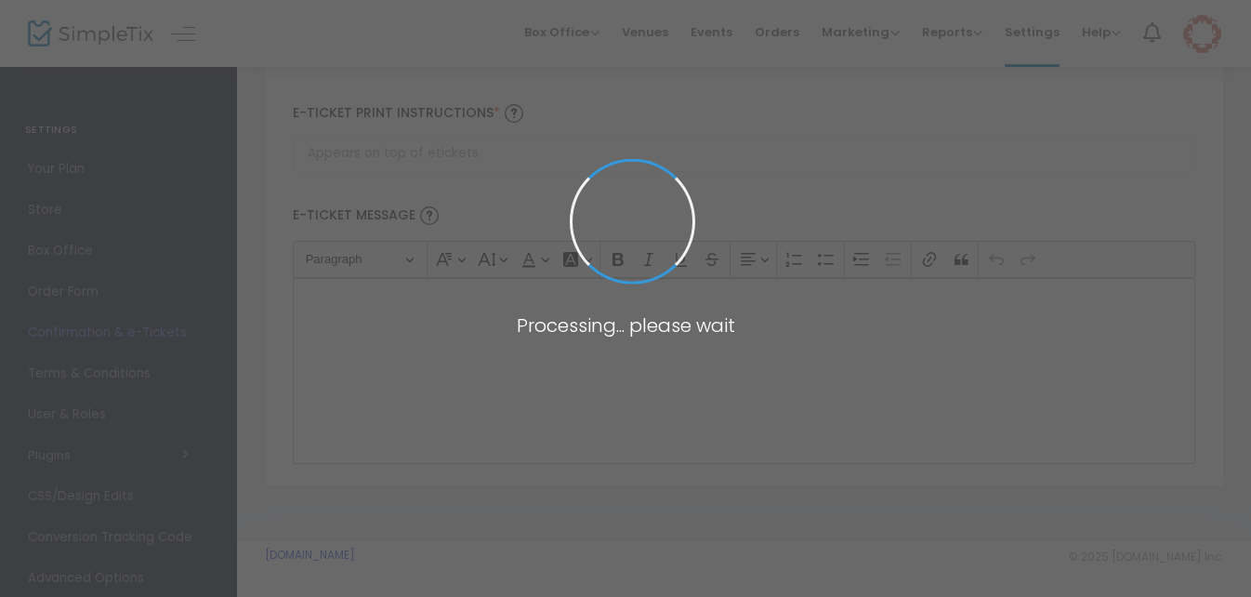
type input "[EMAIL_ADDRESS][DOMAIN_NAME]"
type input "Print and bring this ticket with you for entry"
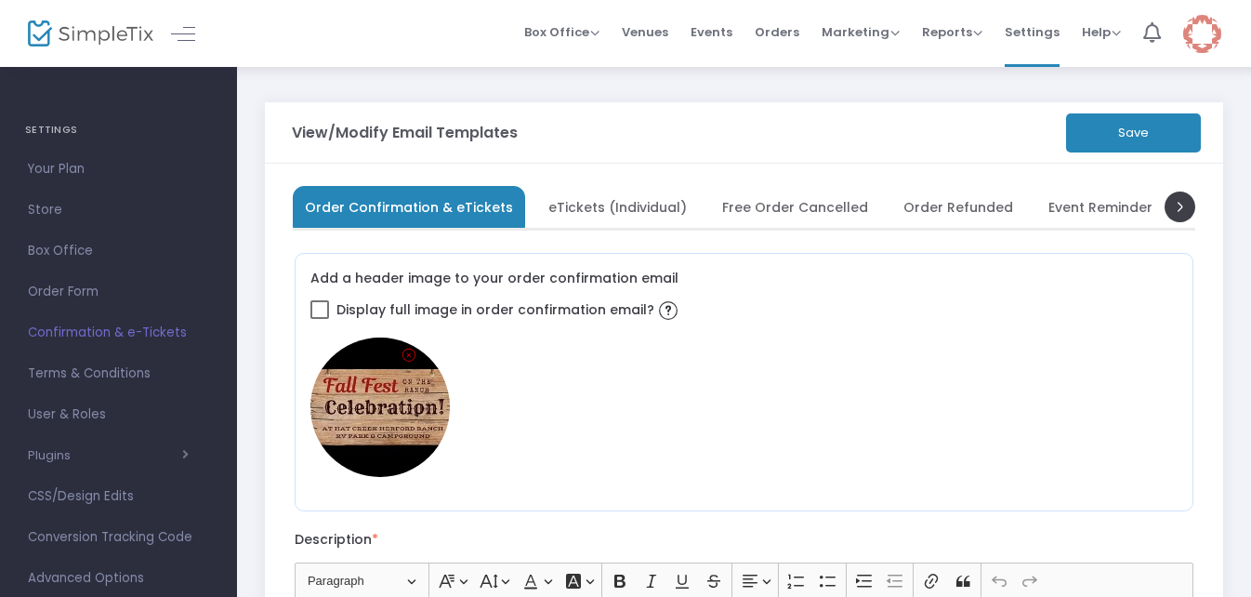
click at [1100, 136] on button "Save" at bounding box center [1133, 132] width 135 height 39
click at [786, 33] on span "Orders" at bounding box center [776, 31] width 45 height 47
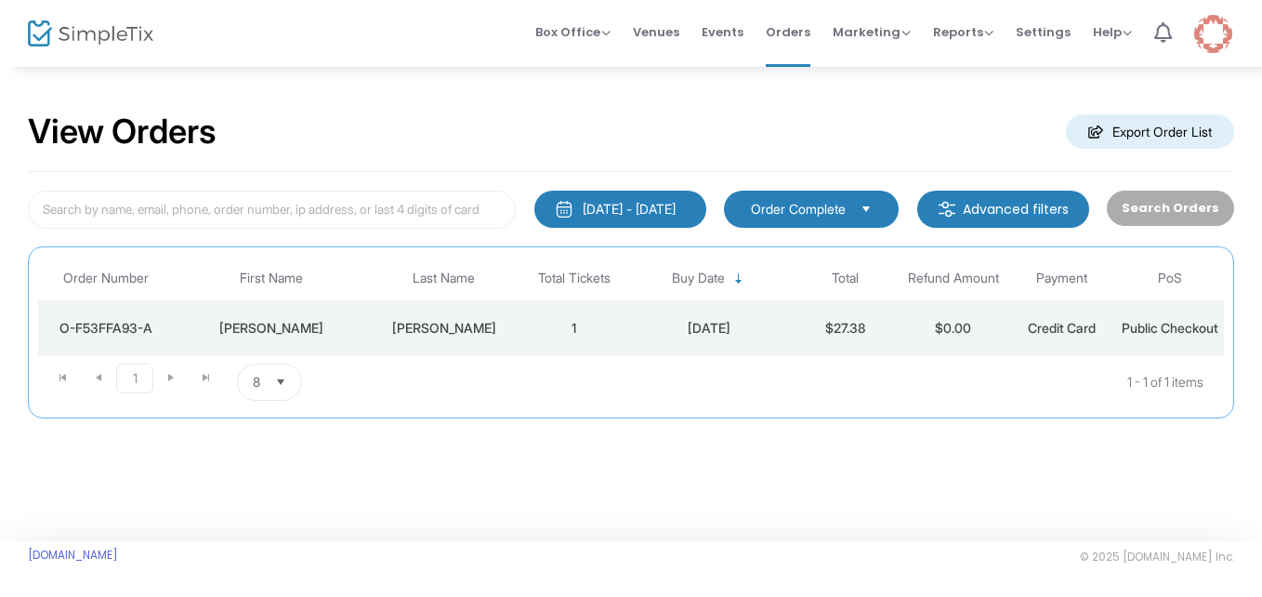
click at [793, 336] on td "$27.38" at bounding box center [845, 328] width 109 height 56
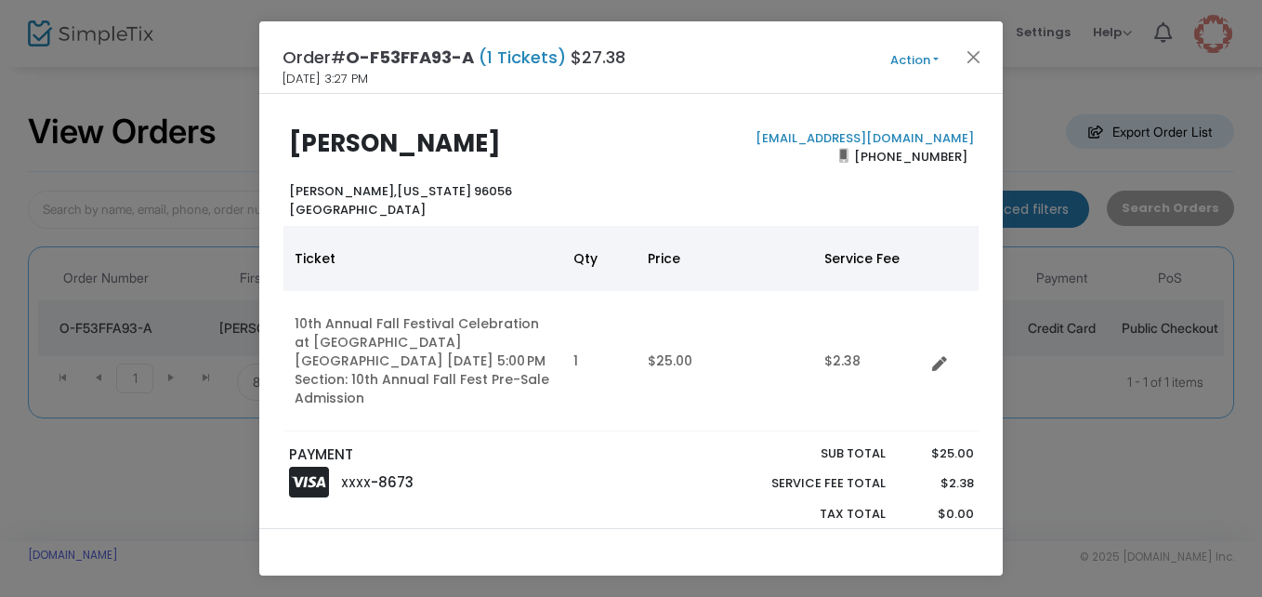
click at [931, 59] on button "Action" at bounding box center [914, 60] width 111 height 20
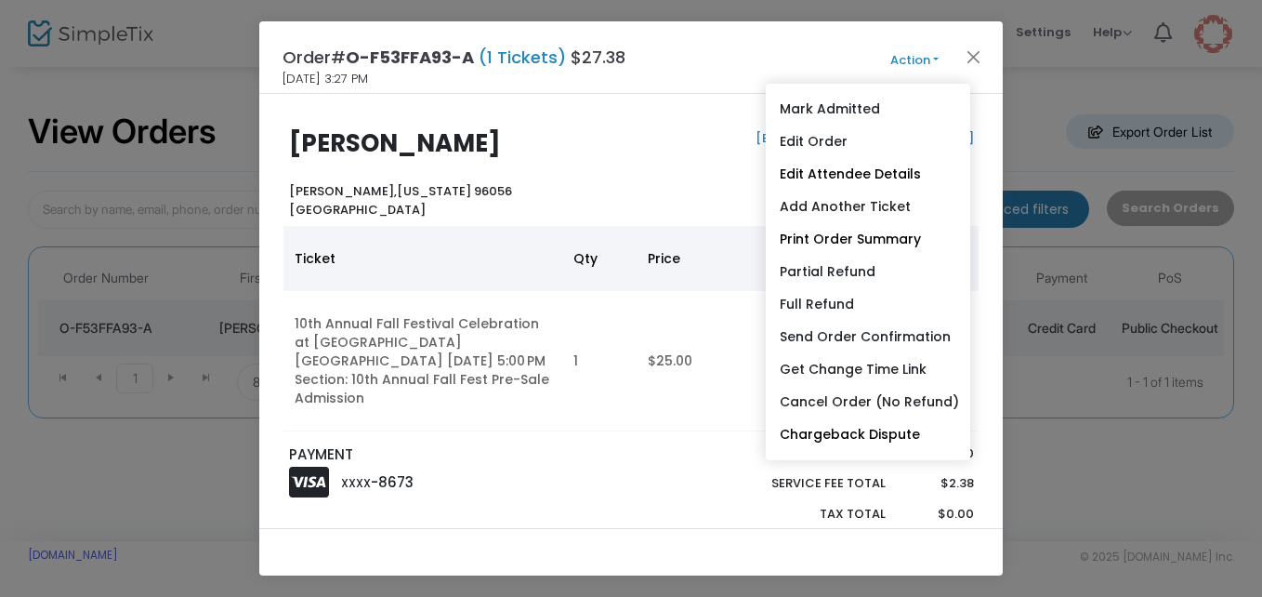
click at [1050, 37] on ngb-modal-window "Order# O-F53FFA93-A (1 Tickets) $27.38 8/11/2025 3:27 PM Action Mark Admitted E…" at bounding box center [631, 298] width 1262 height 597
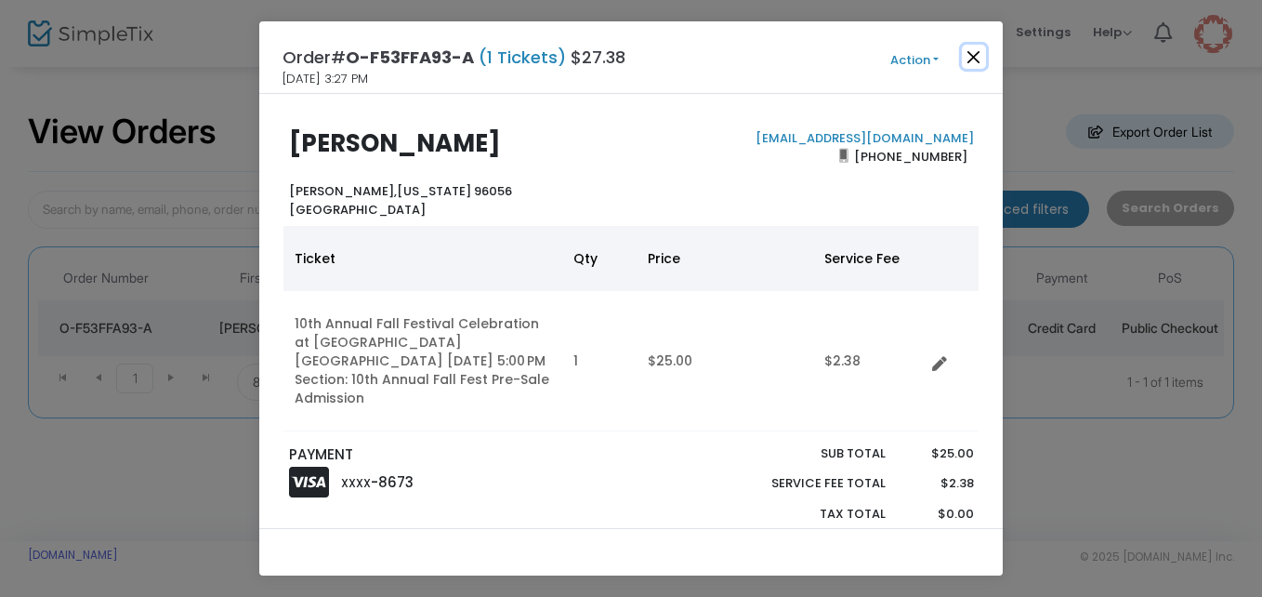
click at [975, 53] on button "Close" at bounding box center [974, 57] width 24 height 24
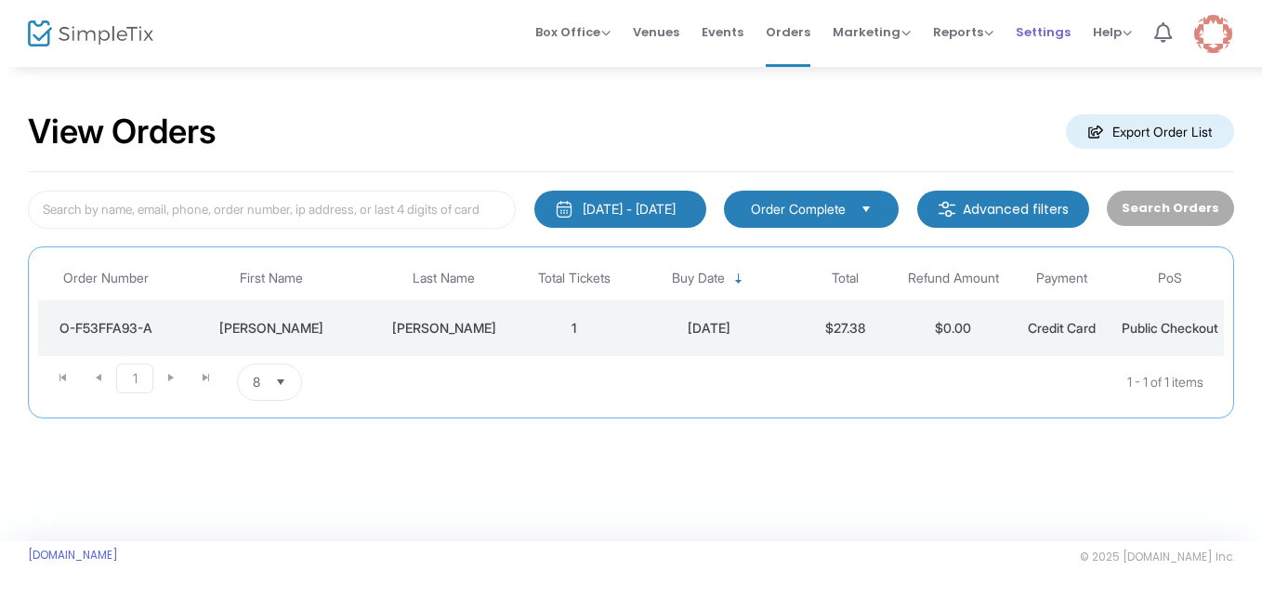
click at [1037, 35] on span "Settings" at bounding box center [1043, 31] width 55 height 47
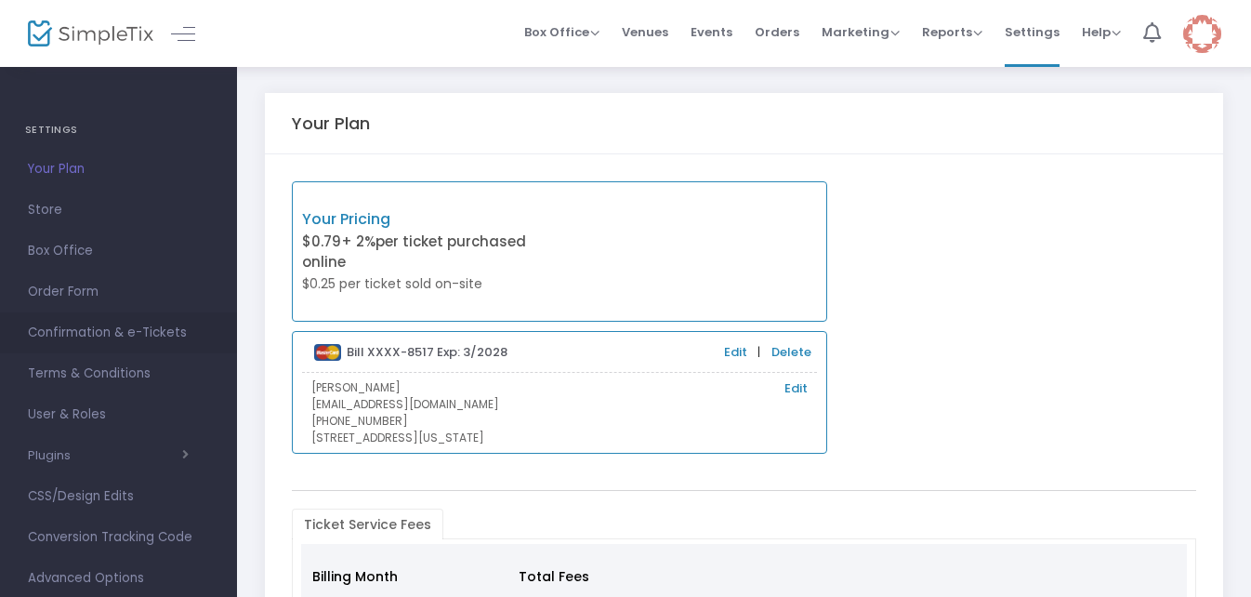
click at [129, 321] on span "Confirmation & e-Tickets" at bounding box center [118, 333] width 181 height 24
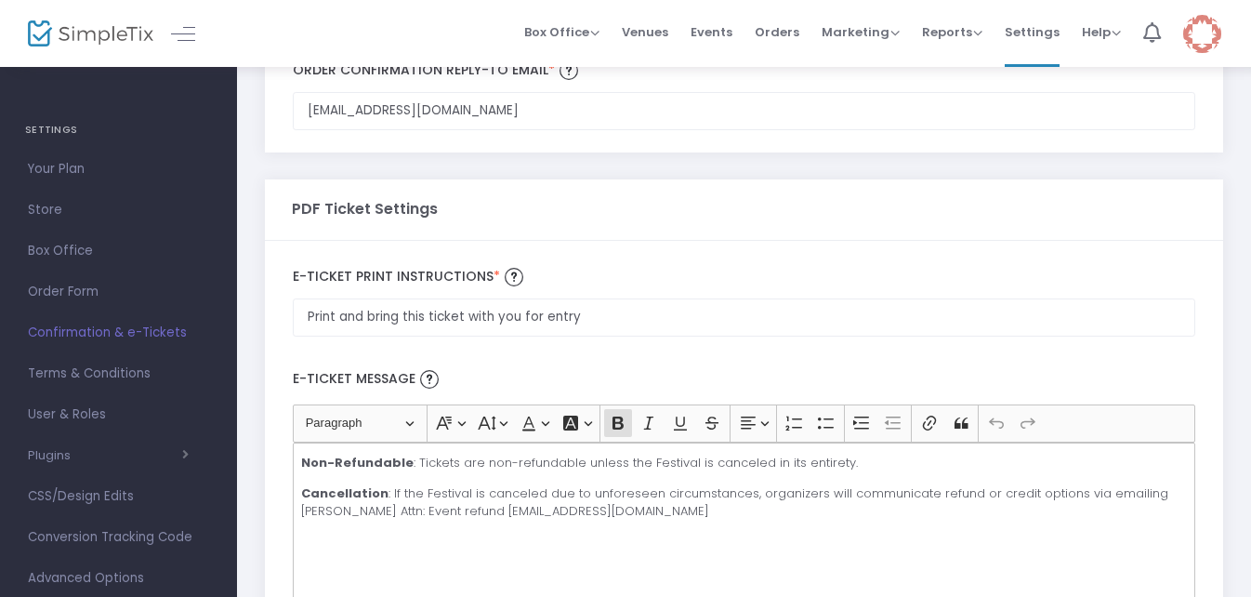
scroll to position [980, 0]
click at [303, 129] on input "Print and bring this ticket with you for entry" at bounding box center [744, 110] width 902 height 38
click at [349, 317] on input "PleasePrint and bring this ticket with you for entry" at bounding box center [744, 316] width 902 height 38
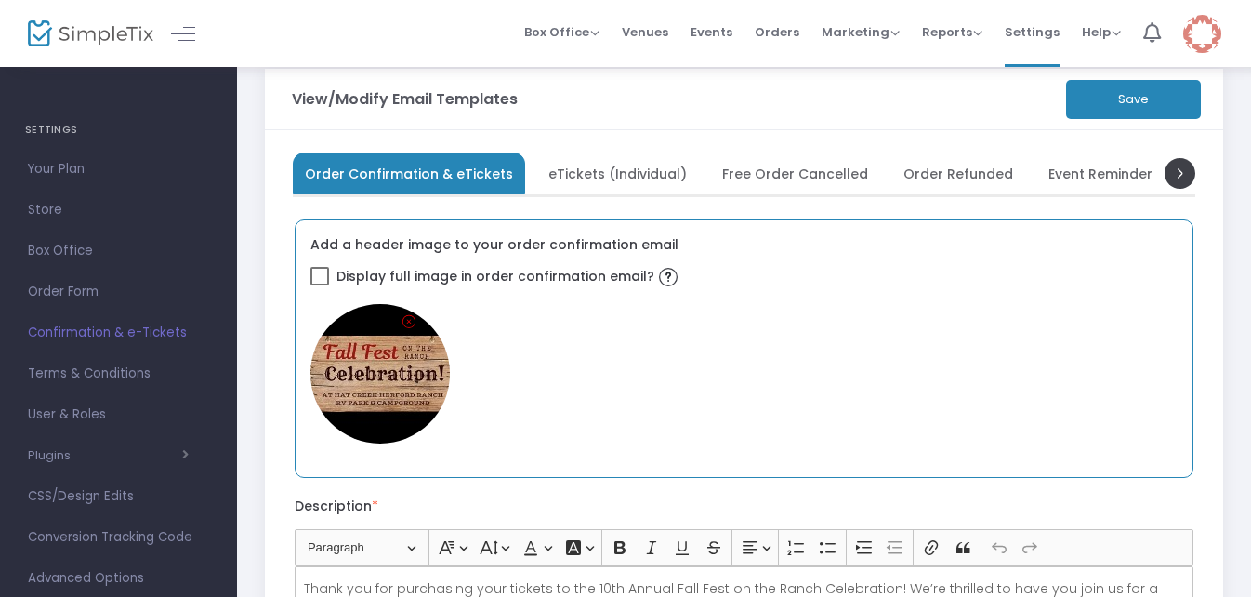
scroll to position [0, 0]
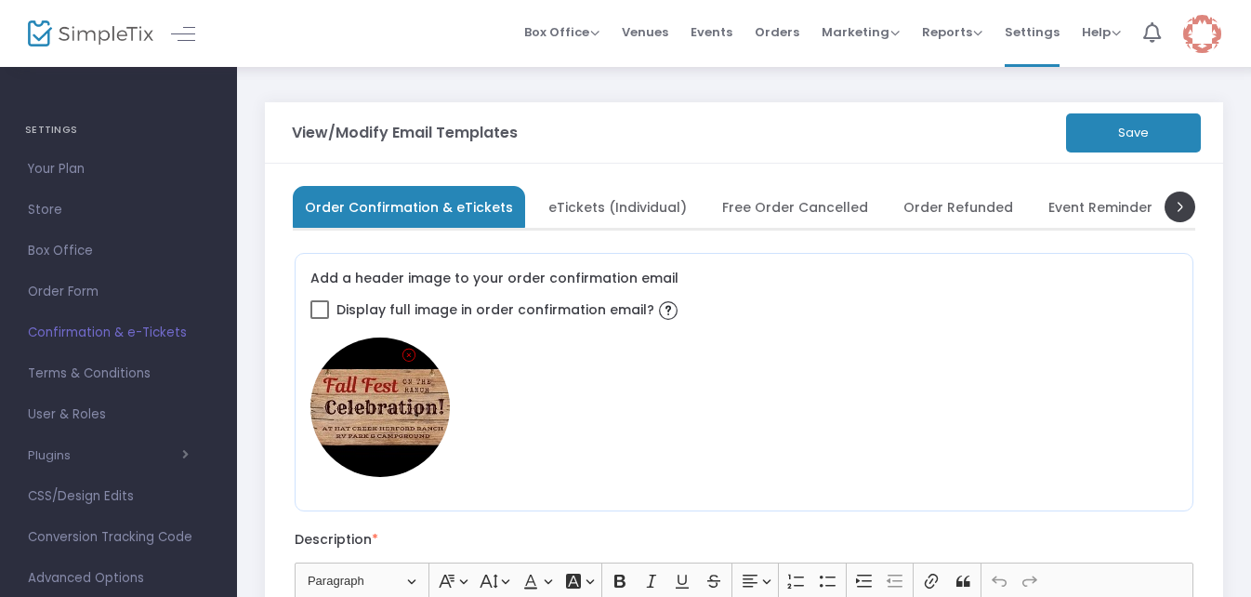
type input "Please Print and bring this ticket with you for entry"
click at [1106, 131] on button "Save" at bounding box center [1133, 132] width 135 height 39
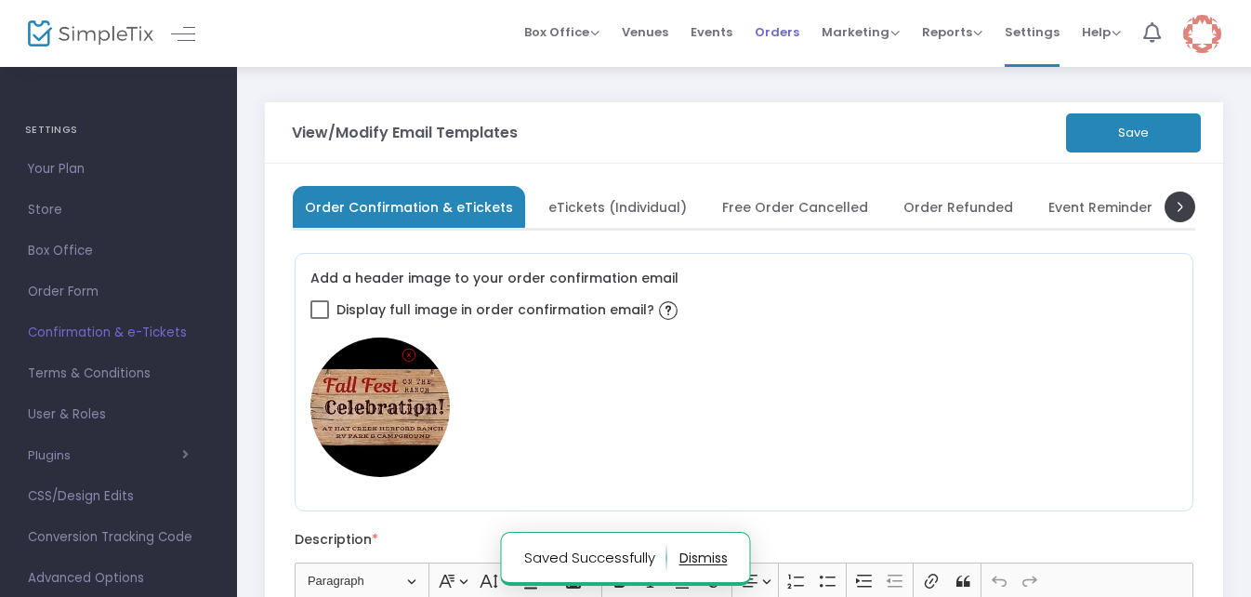
click at [781, 30] on span "Orders" at bounding box center [776, 31] width 45 height 47
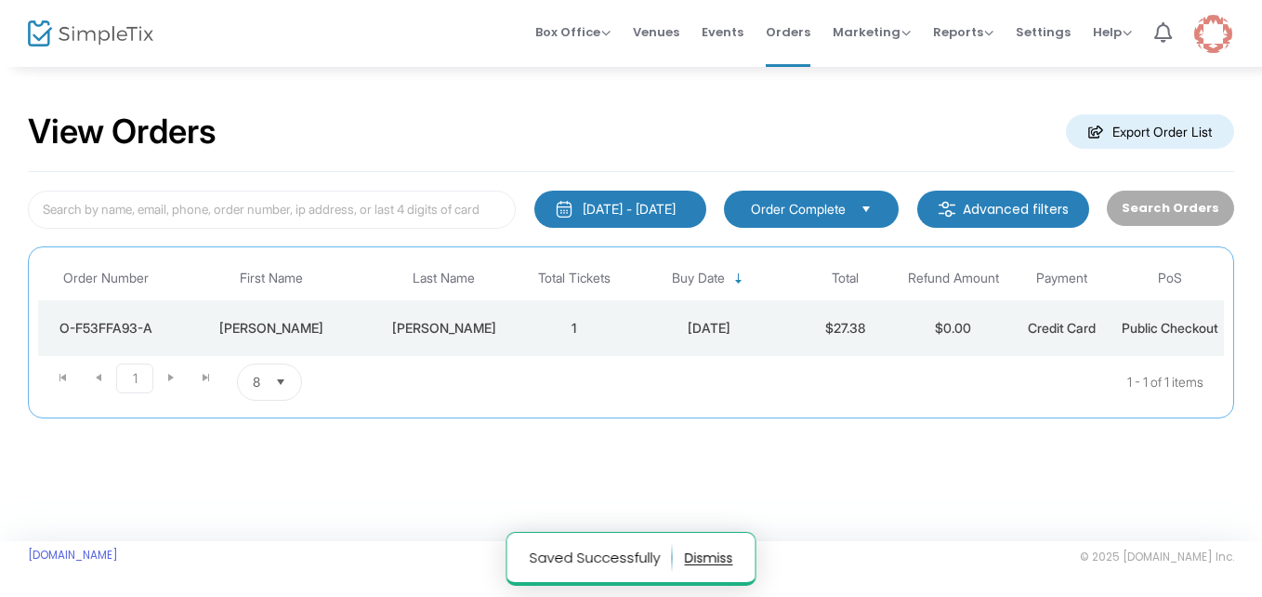
click at [783, 337] on div "[DATE]" at bounding box center [709, 328] width 153 height 19
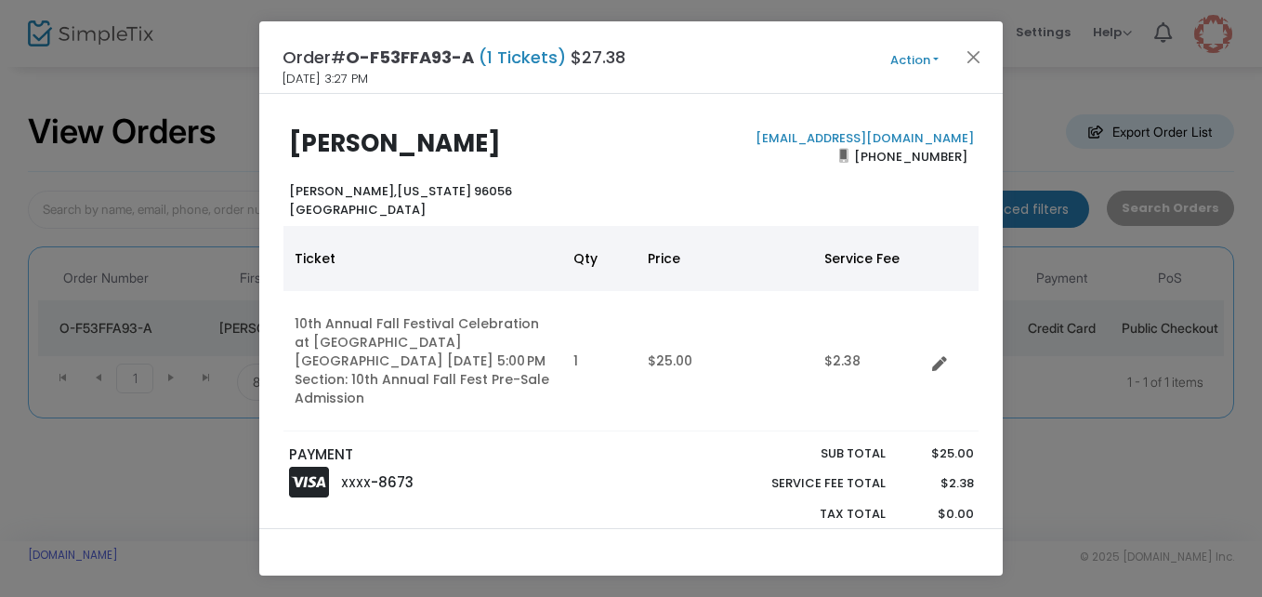
click at [932, 59] on button "Action" at bounding box center [914, 60] width 111 height 20
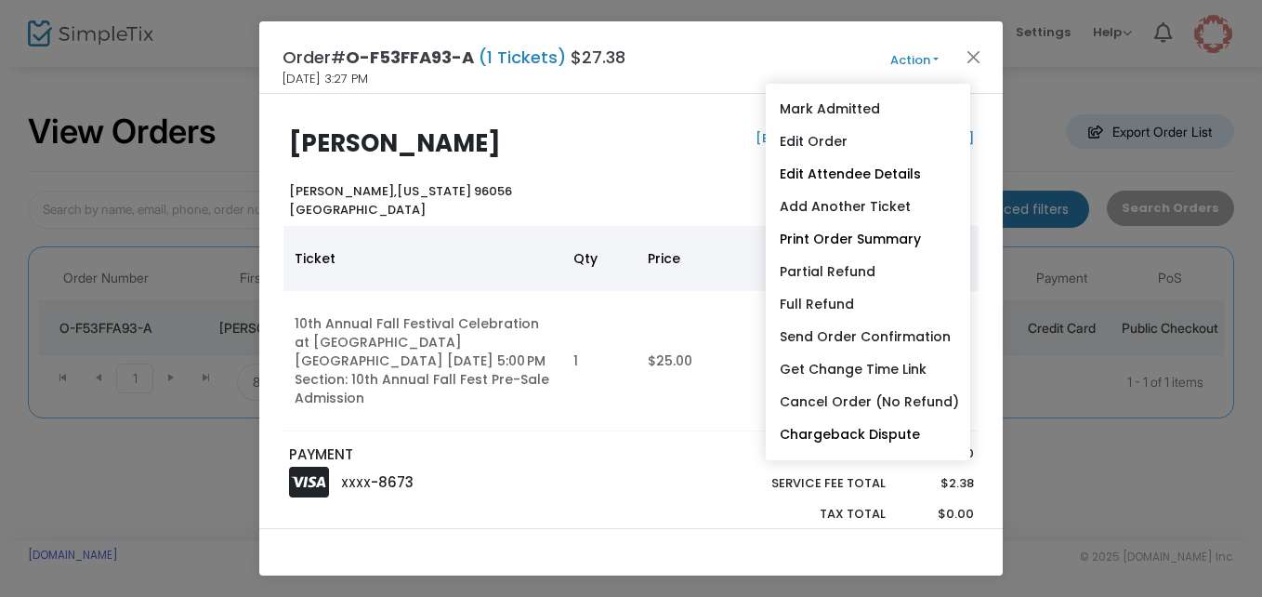
click at [688, 178] on div "jaredalbaugh@gmail.com (415) 370-5642" at bounding box center [806, 173] width 351 height 89
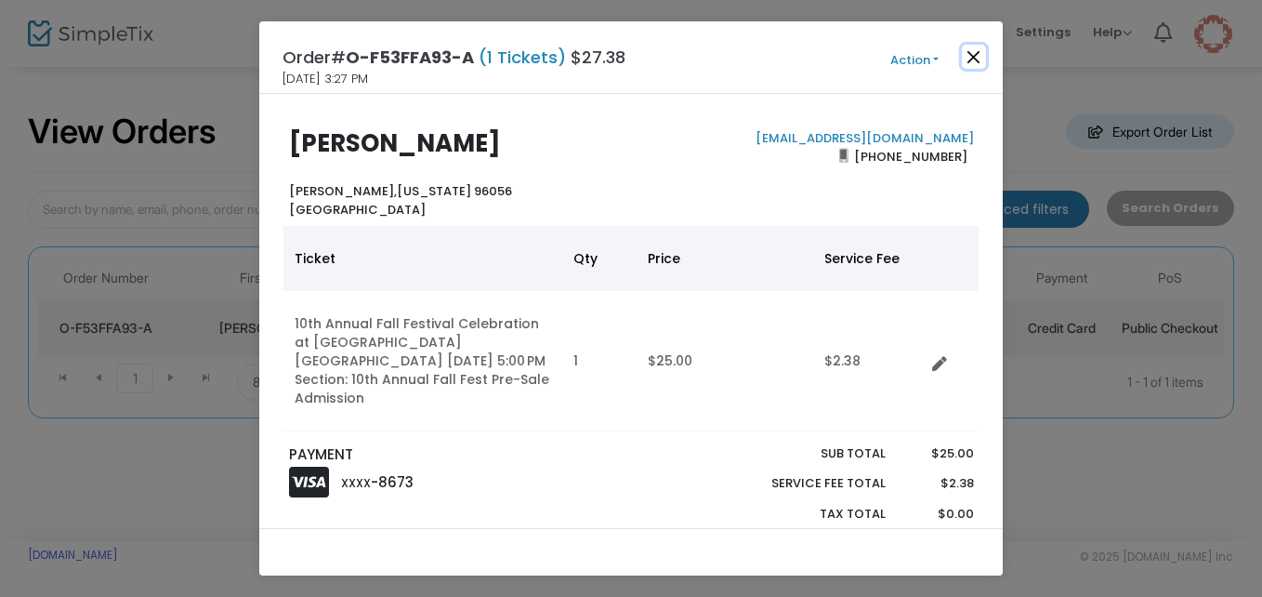
click at [977, 57] on button "Close" at bounding box center [974, 57] width 24 height 24
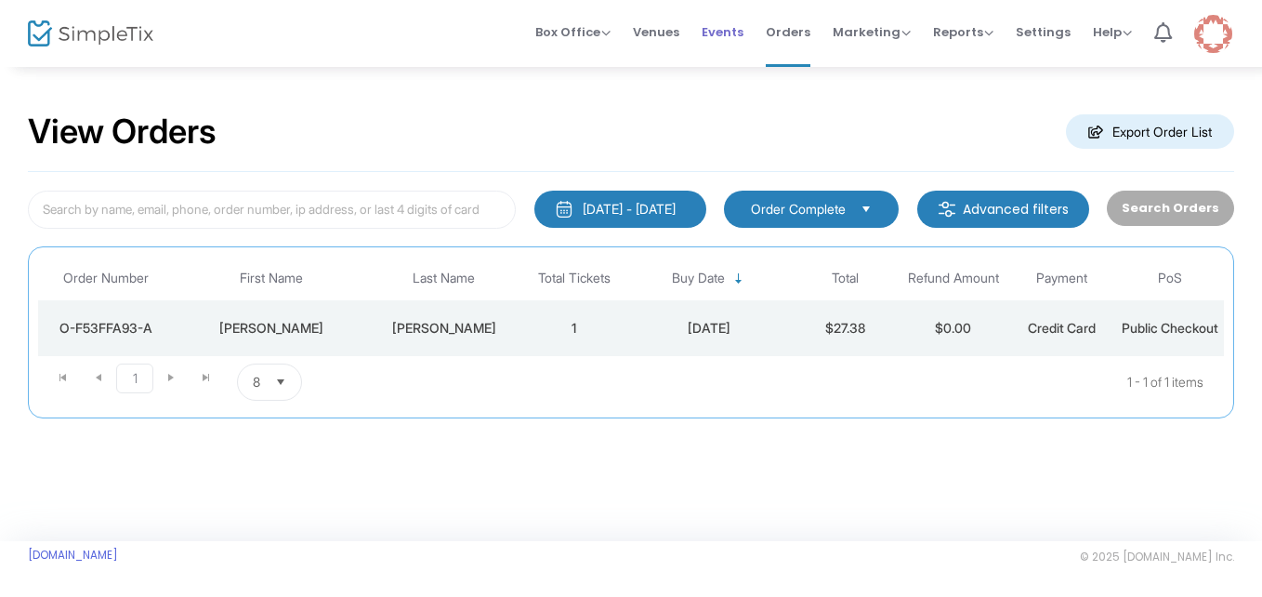
click at [736, 34] on span "Events" at bounding box center [723, 31] width 42 height 47
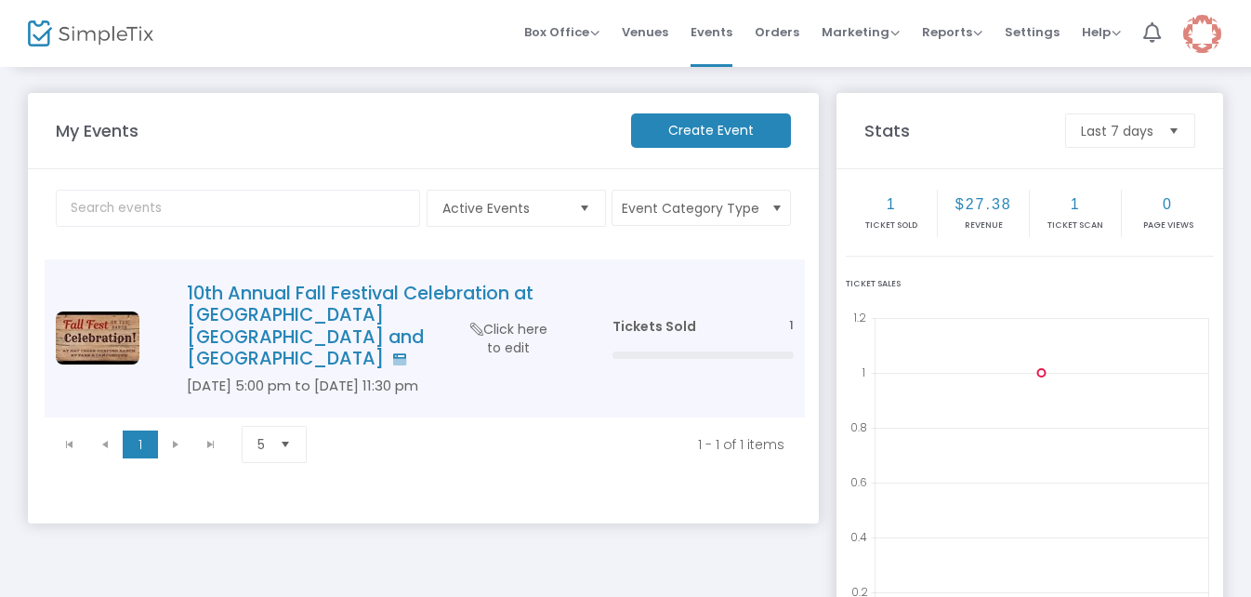
click at [377, 309] on h4 "10th Annual Fall Festival Celebration at [GEOGRAPHIC_DATA] [GEOGRAPHIC_DATA] an…" at bounding box center [372, 325] width 370 height 87
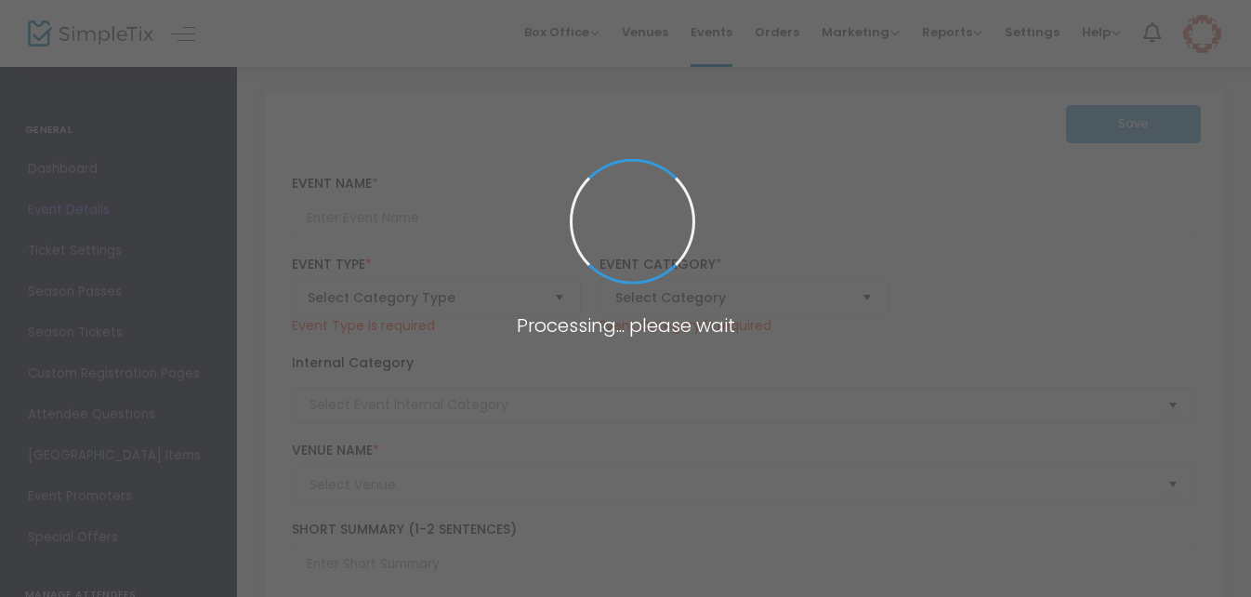
type input "10th Annual Fall Festival Celebration at [GEOGRAPHIC_DATA] [GEOGRAPHIC_DATA] an…"
type textarea "10th Annual Fall Festival Celebration at [GEOGRAPHIC_DATA] [GEOGRAPHIC_DATA] an…"
type input "[EMAIL_ADDRESS][DOMAIN_NAME]"
type input "Buy Tickets"
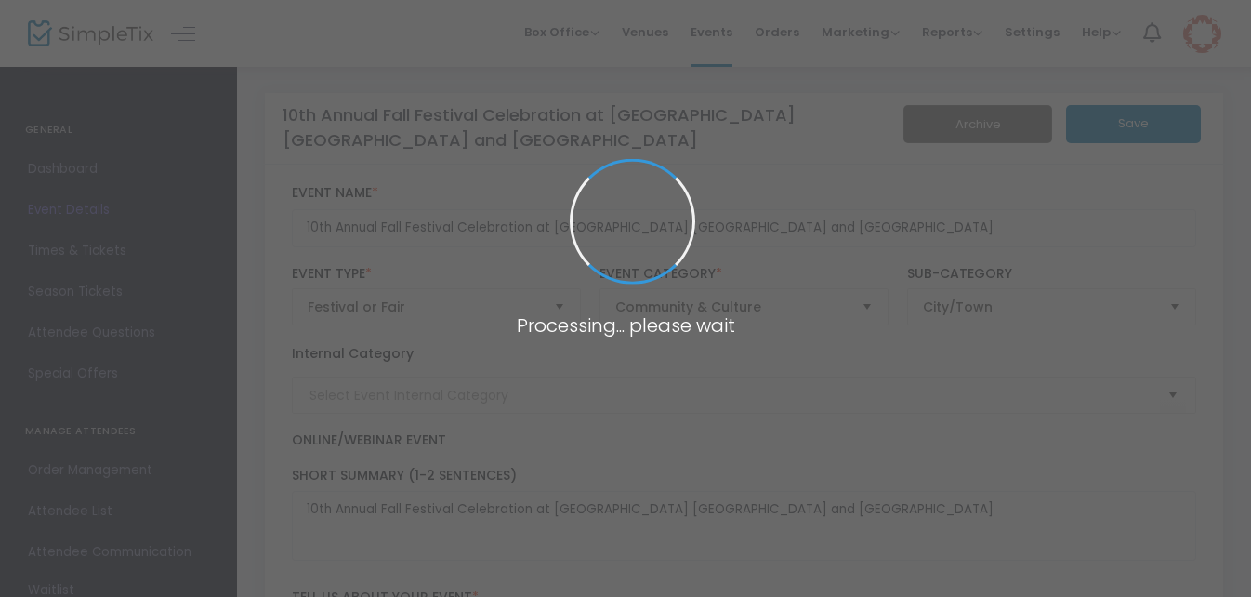
type input "HC Fall Fest 2025"
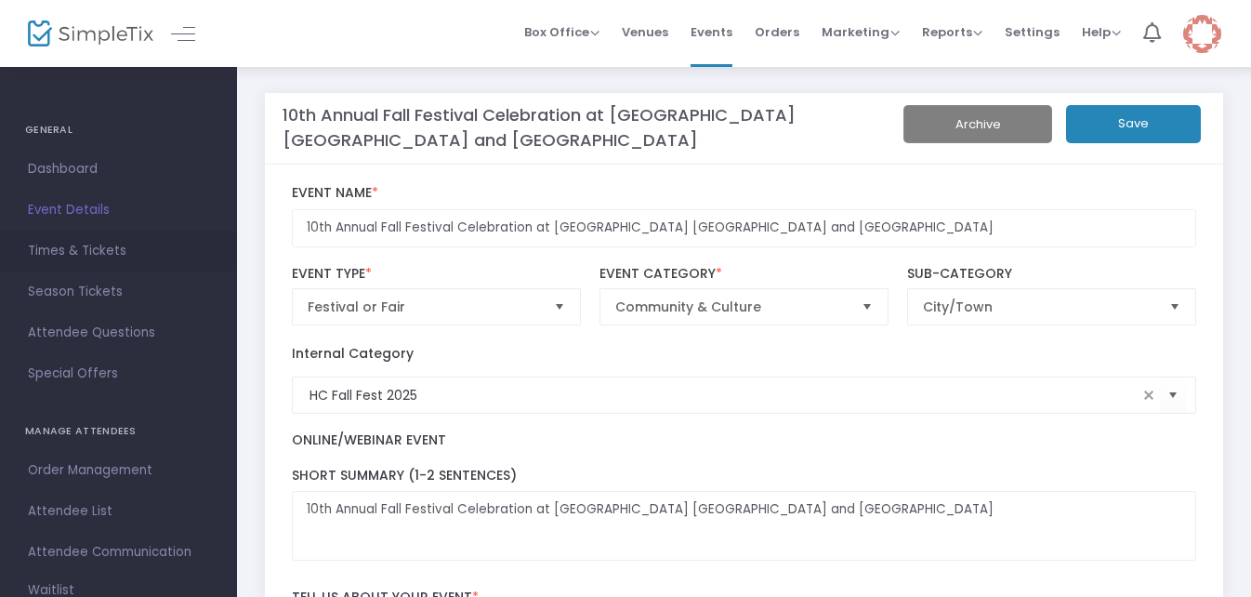
click at [85, 256] on span "Times & Tickets" at bounding box center [118, 251] width 181 height 24
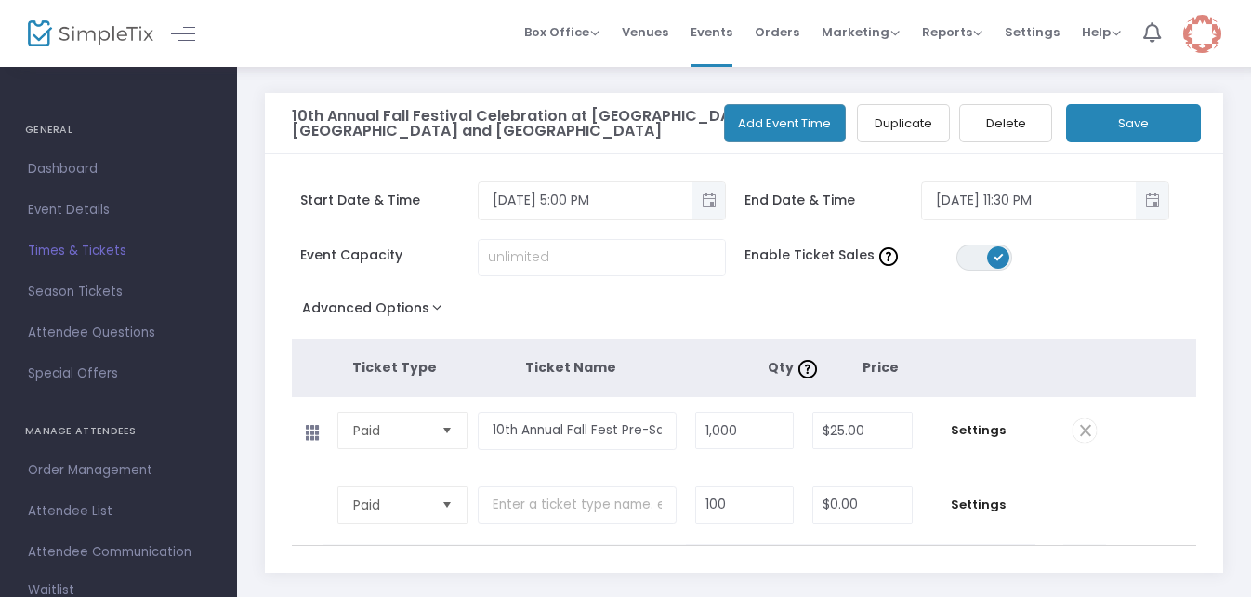
scroll to position [124, 0]
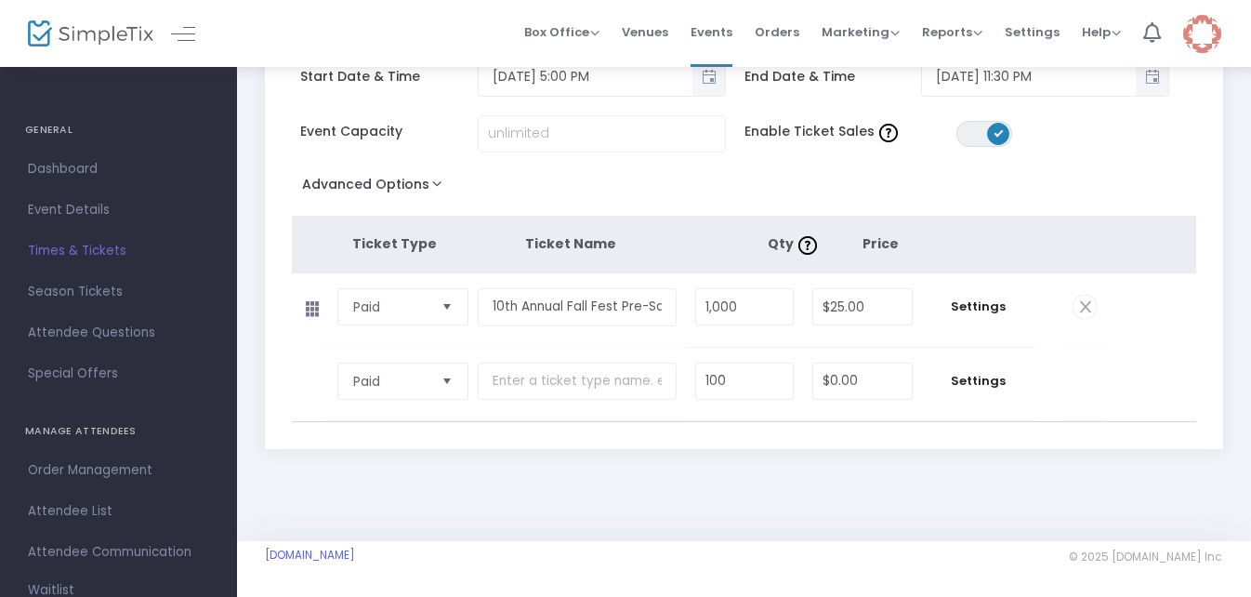
click at [430, 185] on button "Advanced Options" at bounding box center [376, 187] width 168 height 33
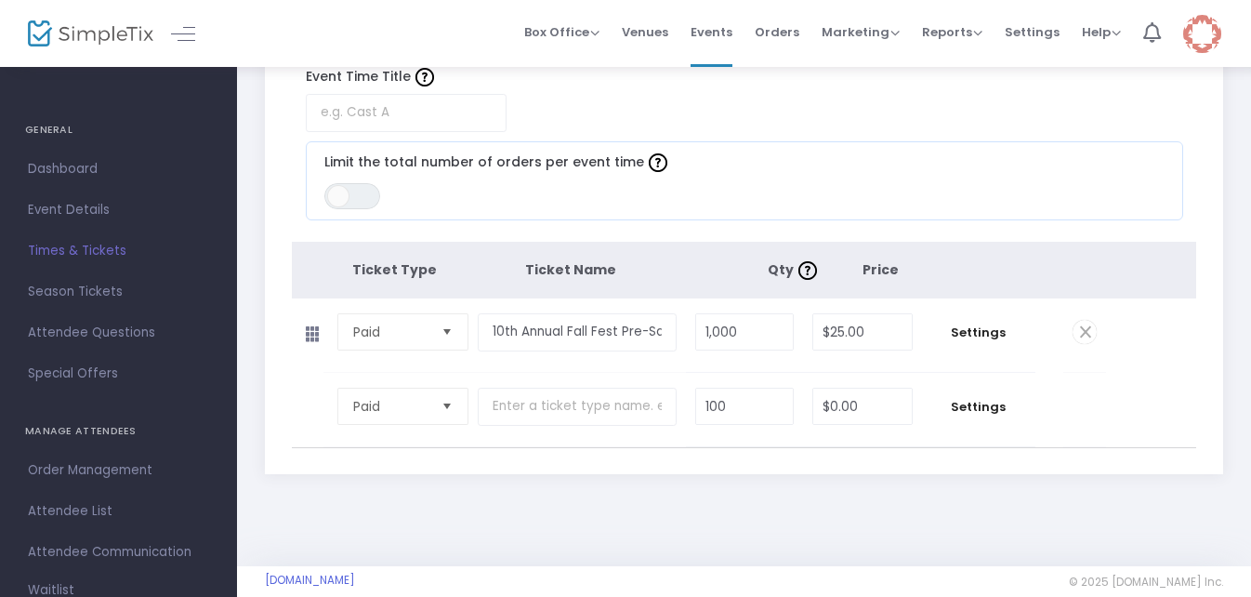
scroll to position [302, 0]
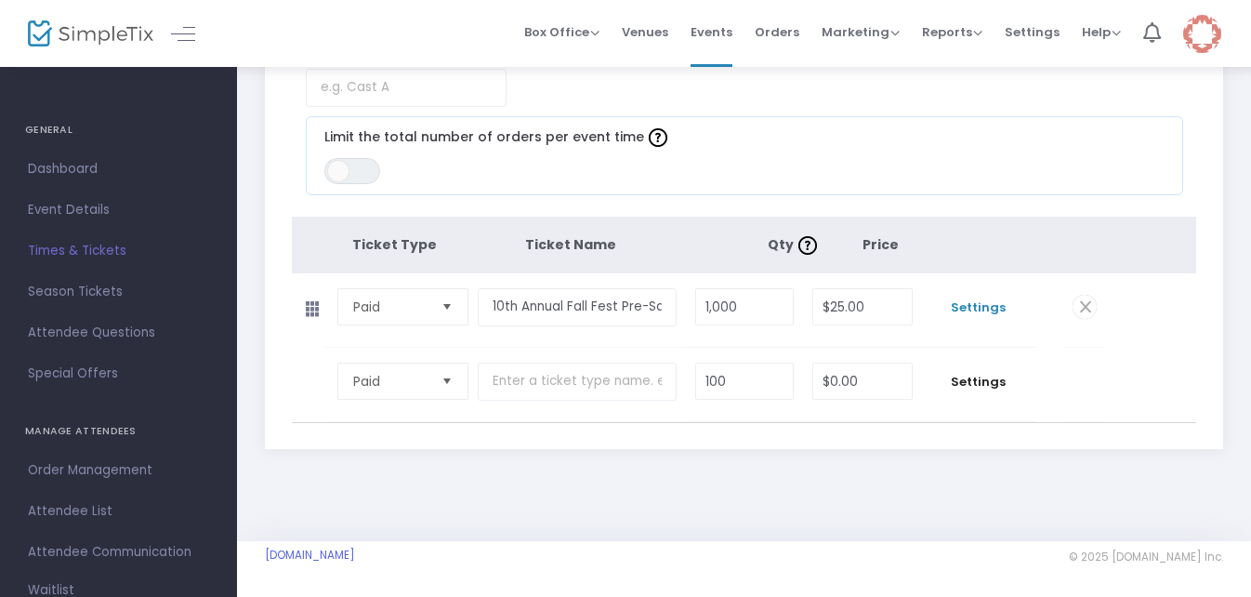
click at [964, 306] on span "Settings" at bounding box center [978, 307] width 95 height 19
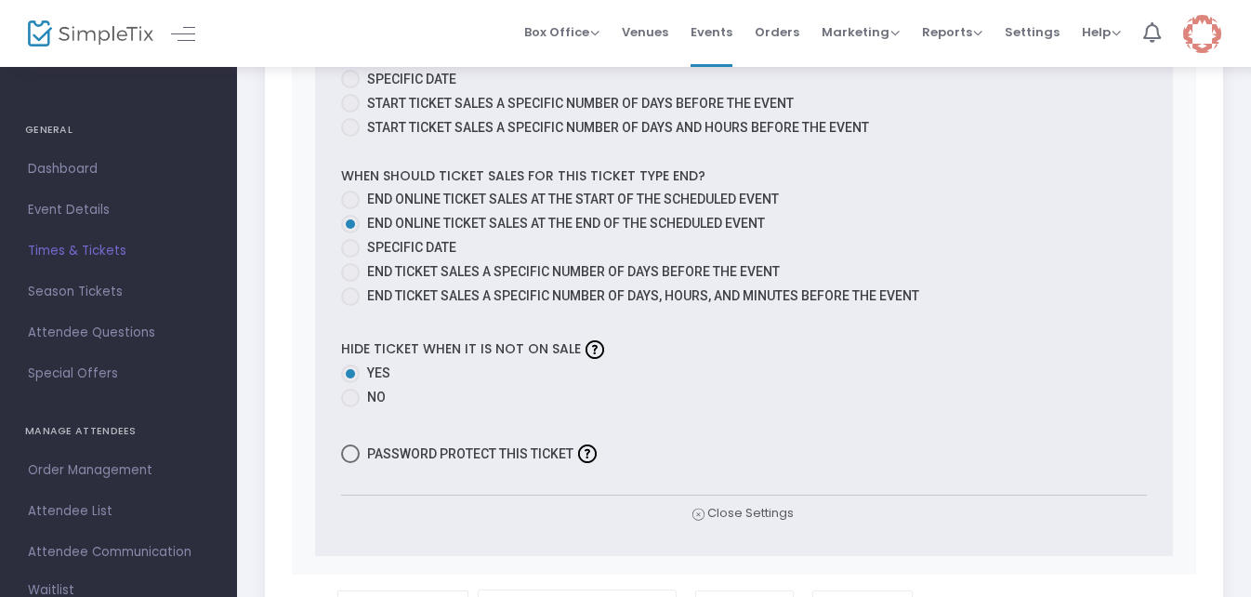
scroll to position [1232, 0]
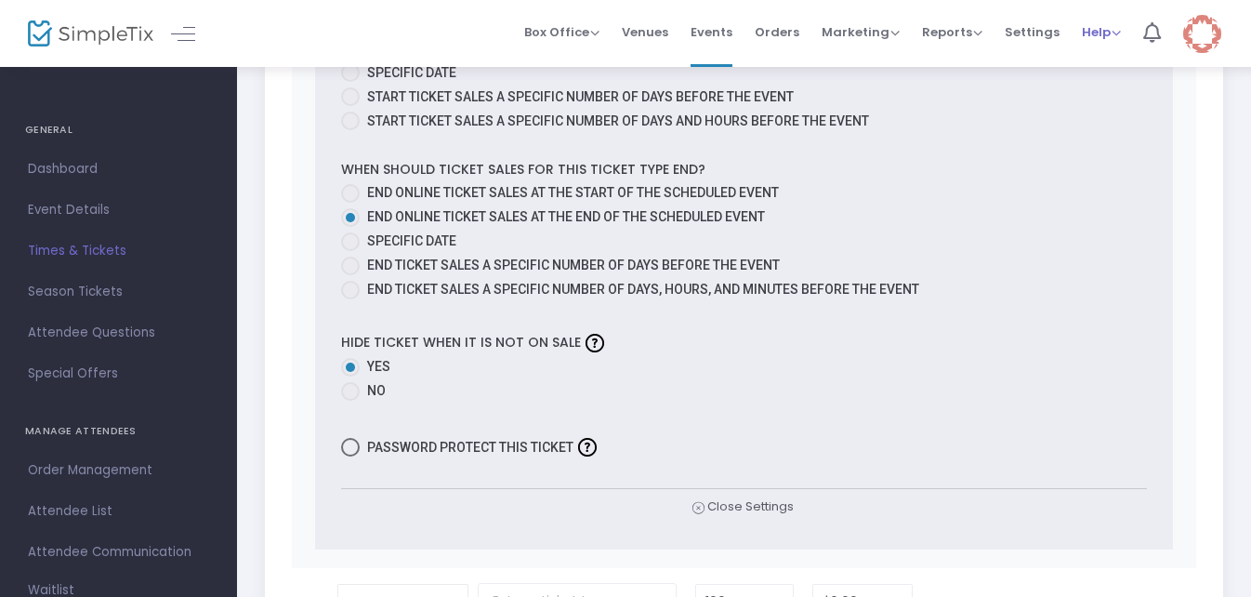
click at [1100, 33] on span "Help" at bounding box center [1101, 32] width 39 height 18
click at [1197, 28] on img at bounding box center [1202, 34] width 38 height 38
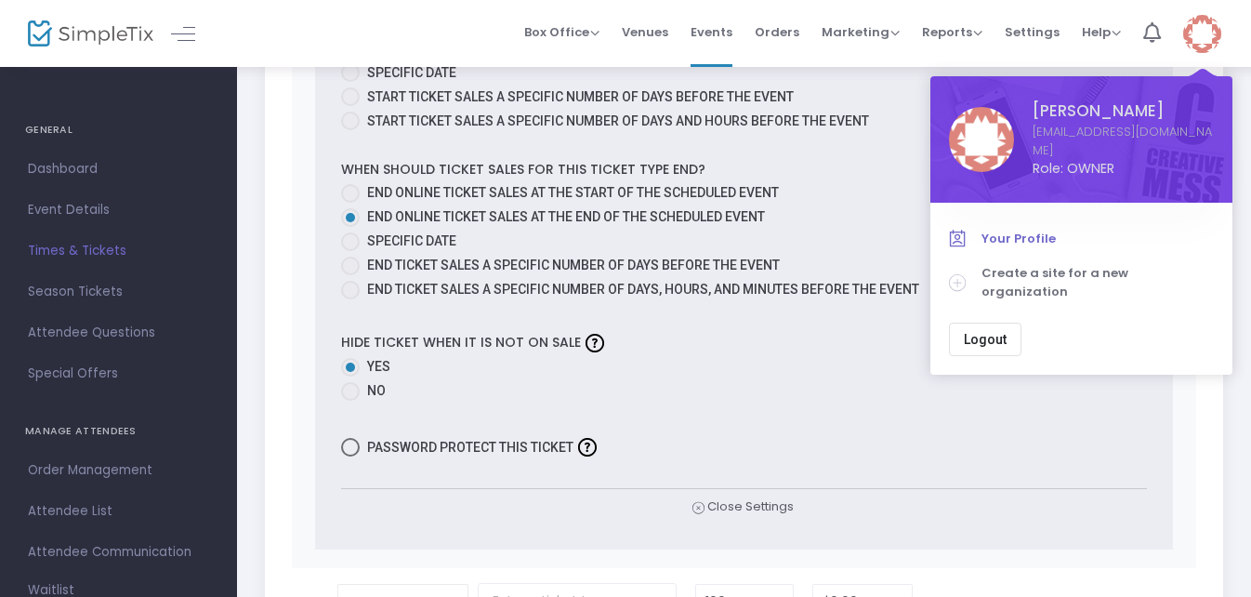
click at [1034, 229] on span "Your Profile" at bounding box center [1097, 238] width 232 height 19
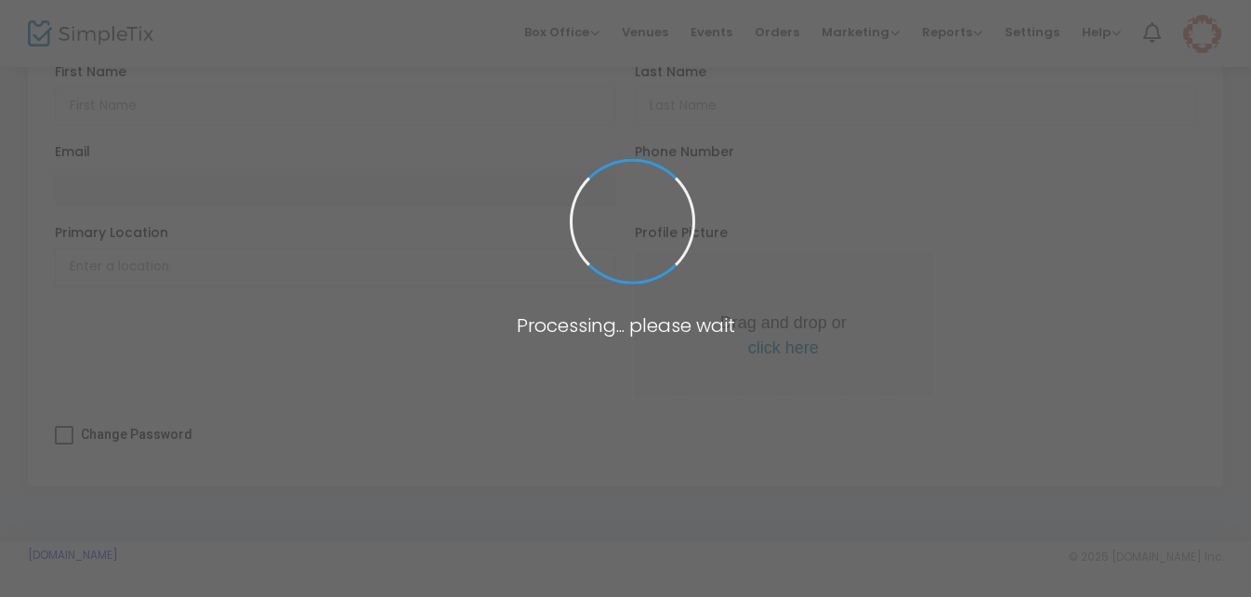
type input "[PERSON_NAME]"
type input "[EMAIL_ADDRESS][DOMAIN_NAME]"
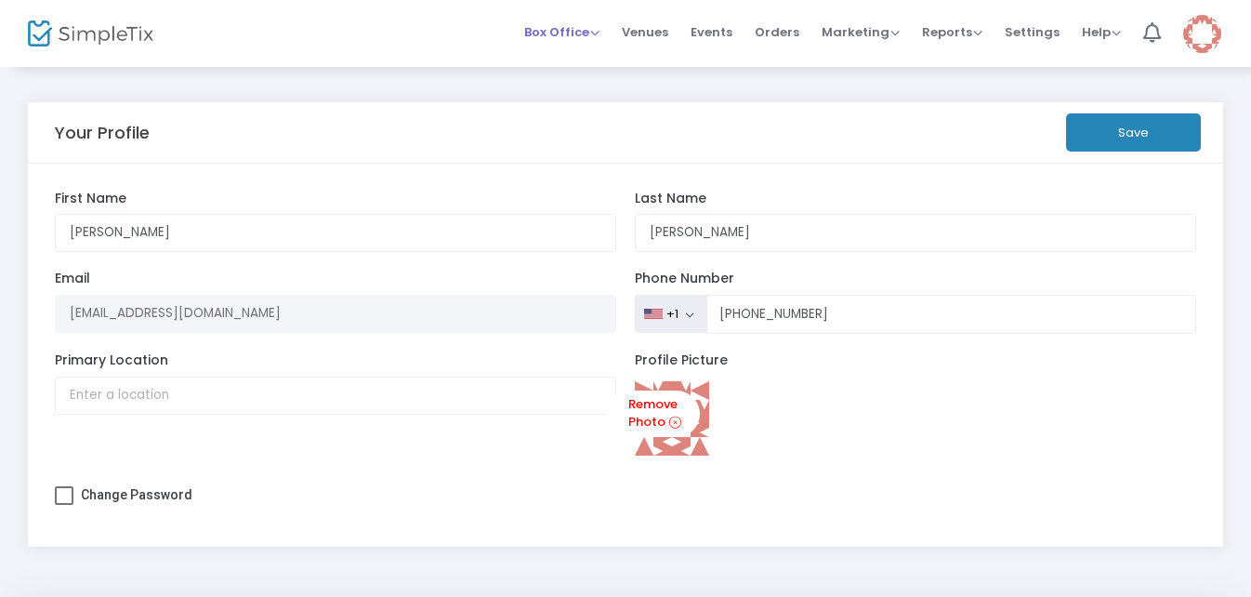
click at [584, 33] on span "Box Office" at bounding box center [561, 32] width 75 height 18
click at [1029, 31] on span "Settings" at bounding box center [1031, 31] width 55 height 47
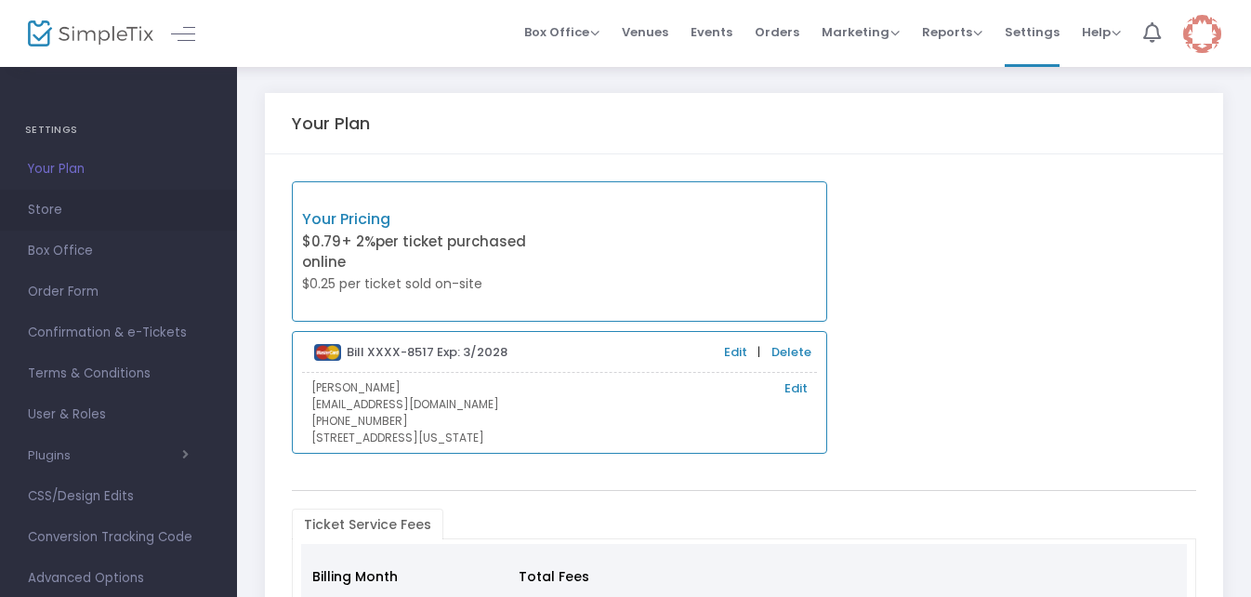
click at [57, 198] on span "Store" at bounding box center [118, 210] width 181 height 24
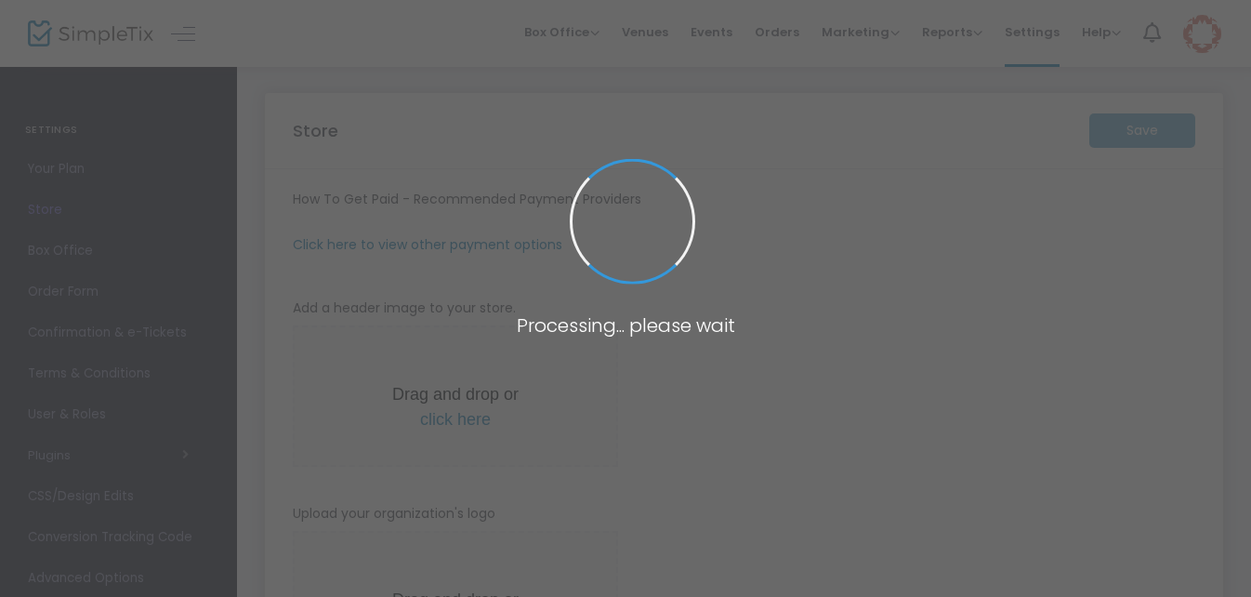
type input "https://OldMercEvents"
radio input "false"
radio input "true"
type input "Old Merc INC"
type input "+1 530-336-5959"
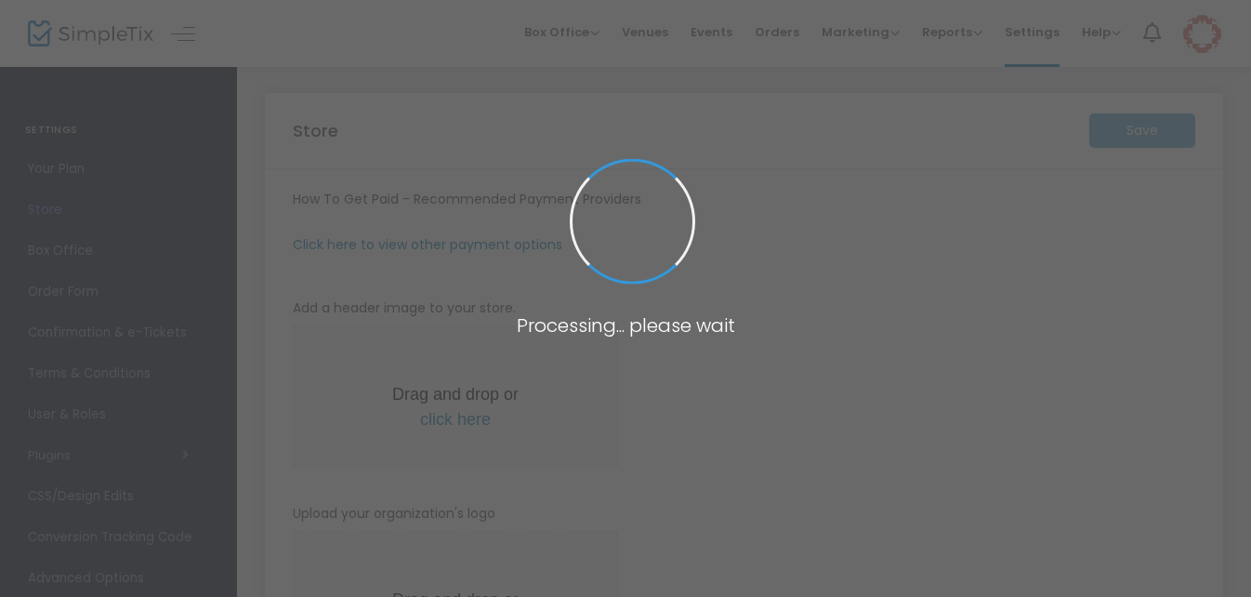
type input "[EMAIL_ADDRESS][DOMAIN_NAME]"
type input "www.facebook.com/TheOldMerc"
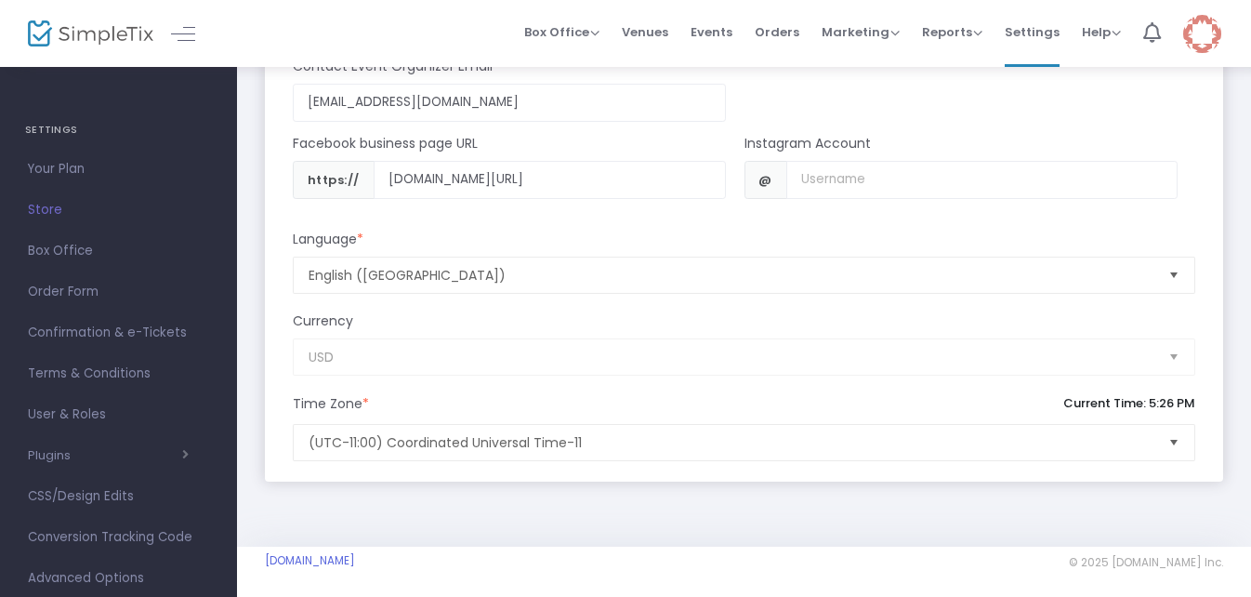
scroll to position [1646, 0]
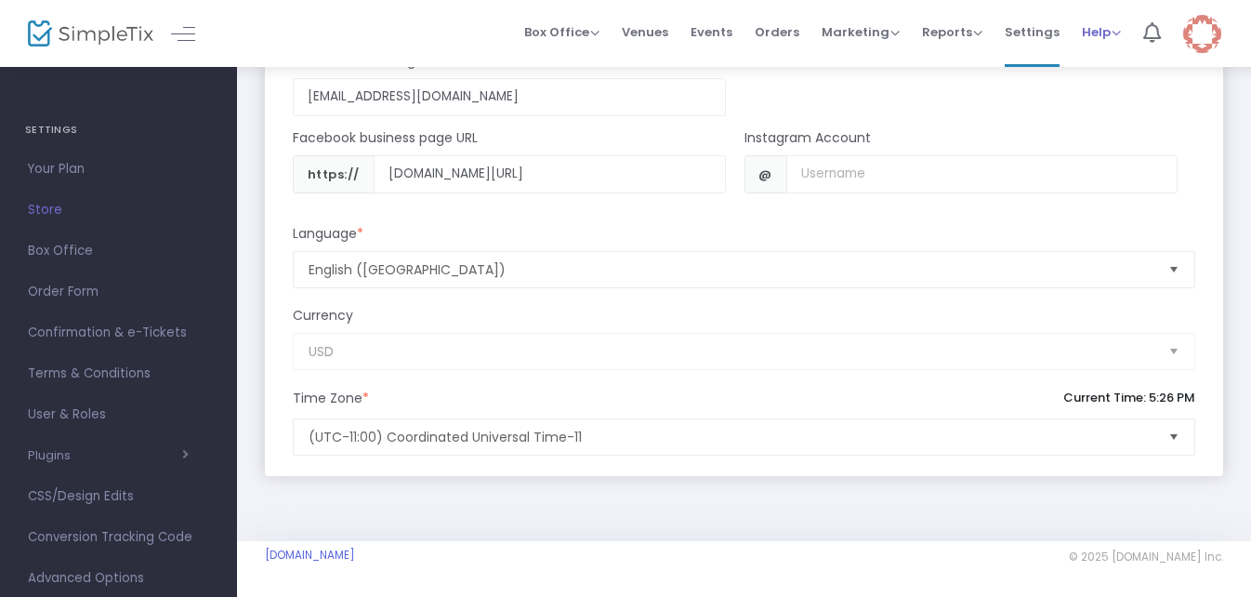
click at [1112, 36] on span "Help" at bounding box center [1101, 32] width 39 height 18
click at [1118, 98] on li "Contact Support" at bounding box center [1150, 99] width 137 height 36
